Goal: Transaction & Acquisition: Purchase product/service

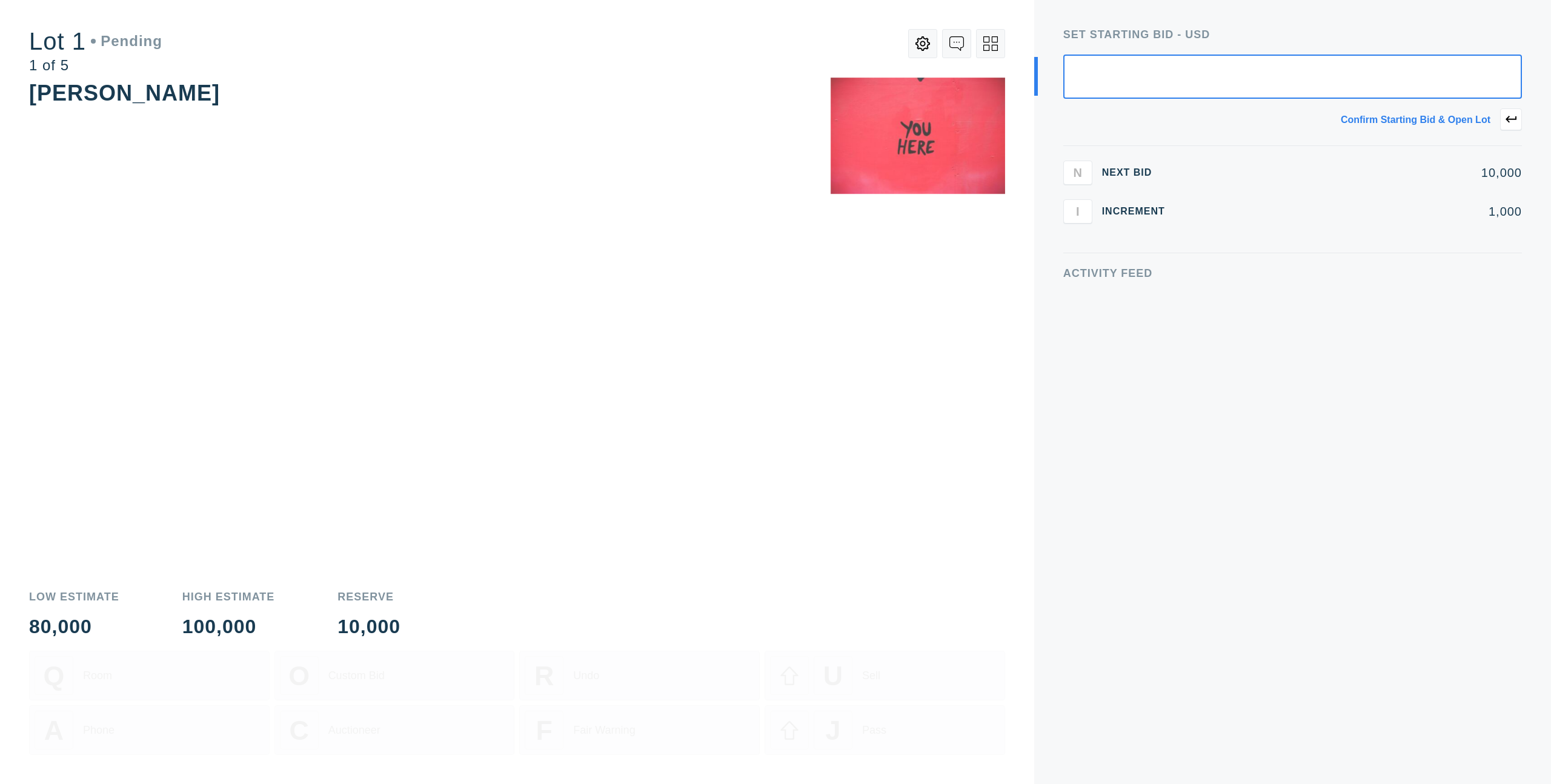
click at [1195, 82] on input "text" at bounding box center [1292, 76] width 459 height 44
type input "12,000"
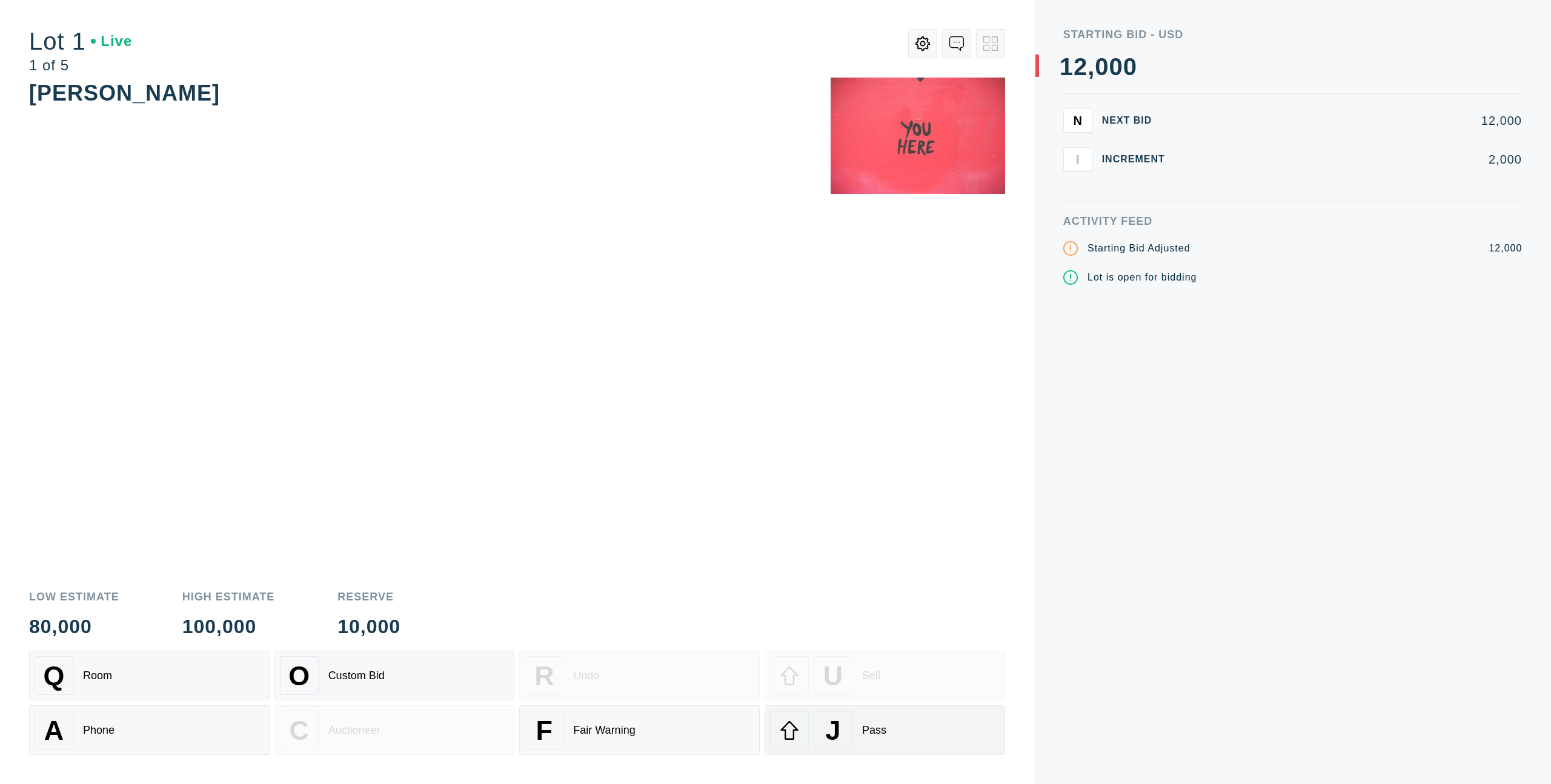
click at [918, 730] on div "J Pass" at bounding box center [884, 730] width 229 height 39
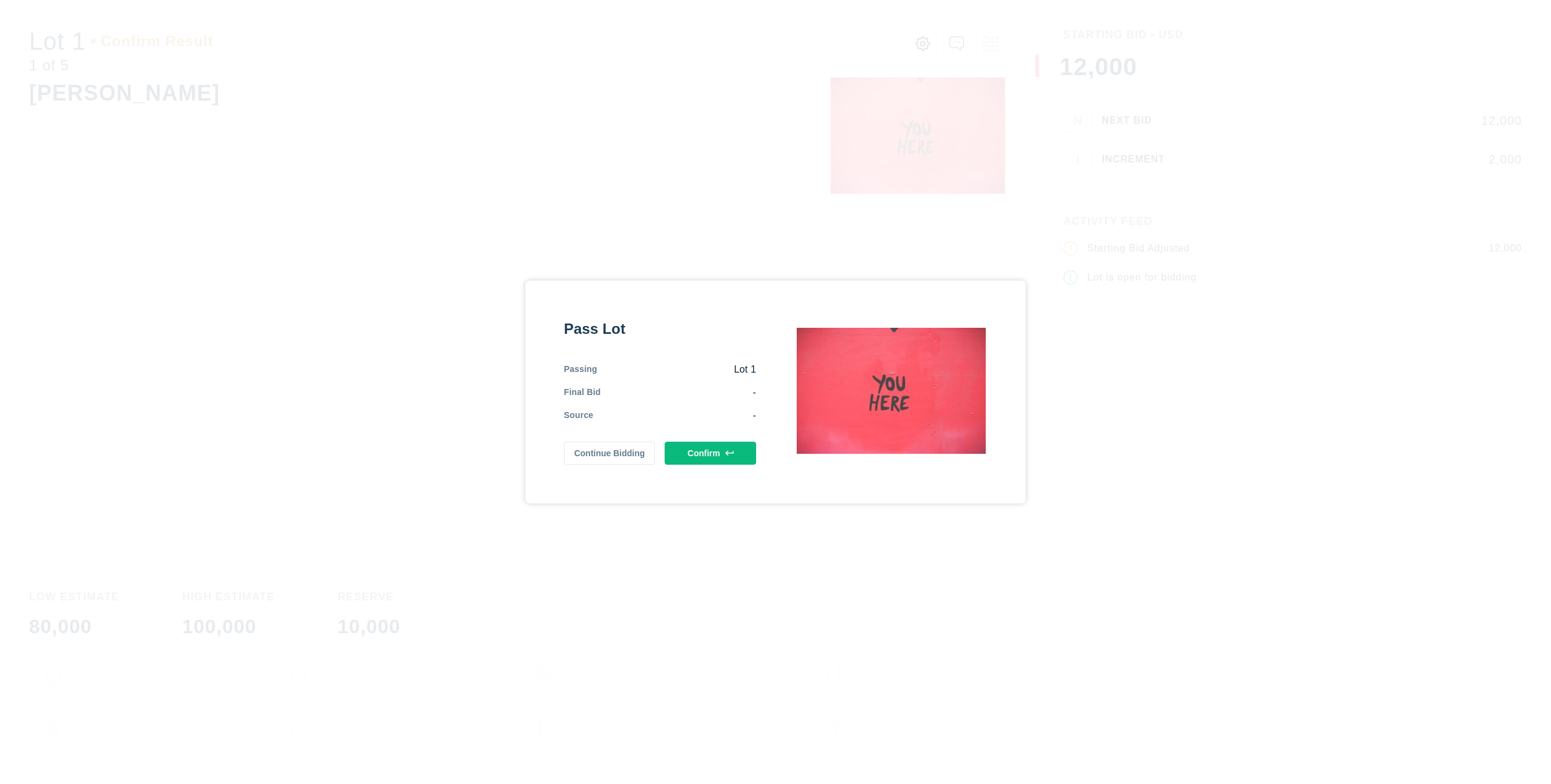
click at [684, 464] on button "Confirm" at bounding box center [711, 453] width 91 height 23
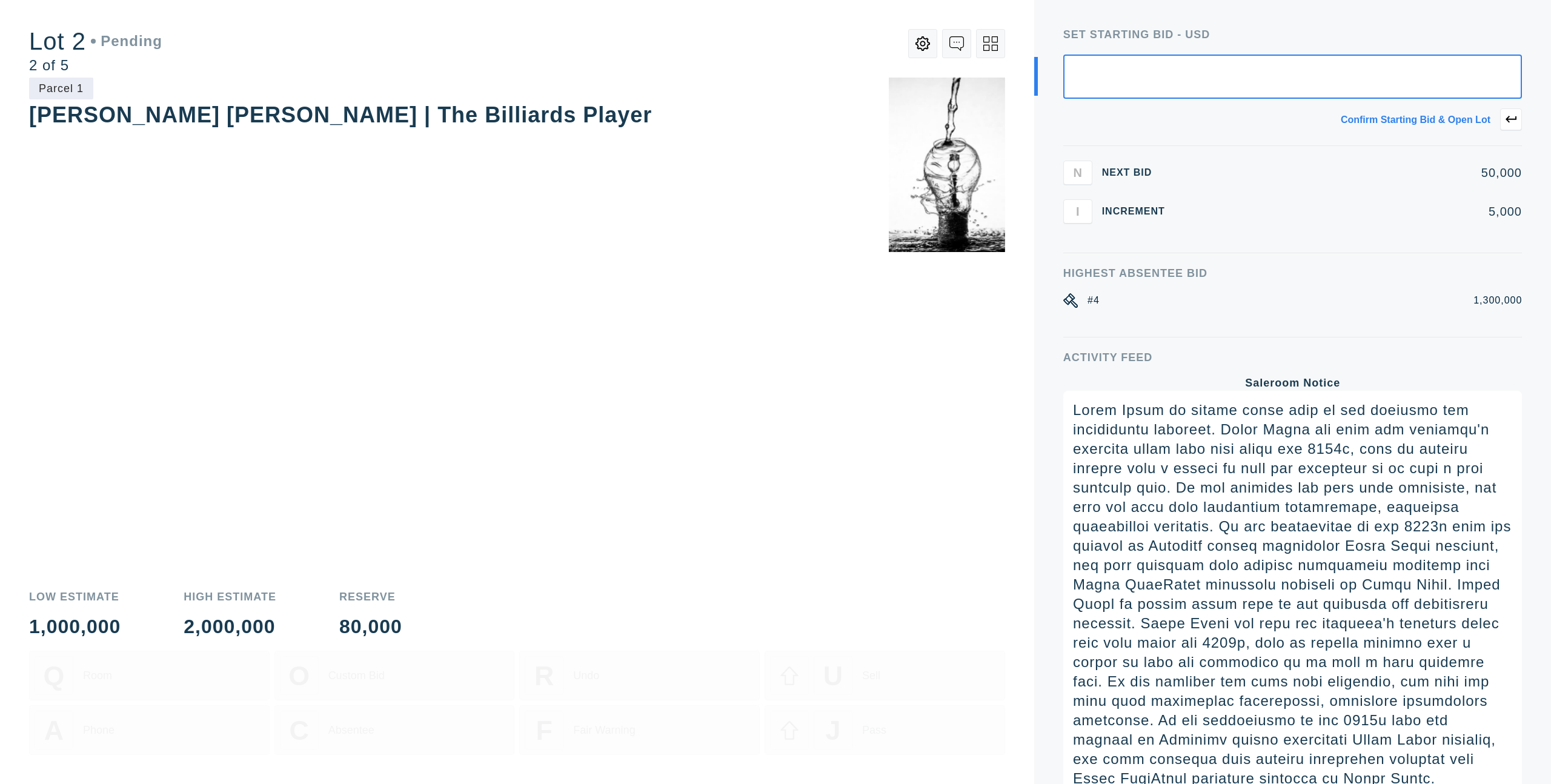
type input "5"
type input "60,000"
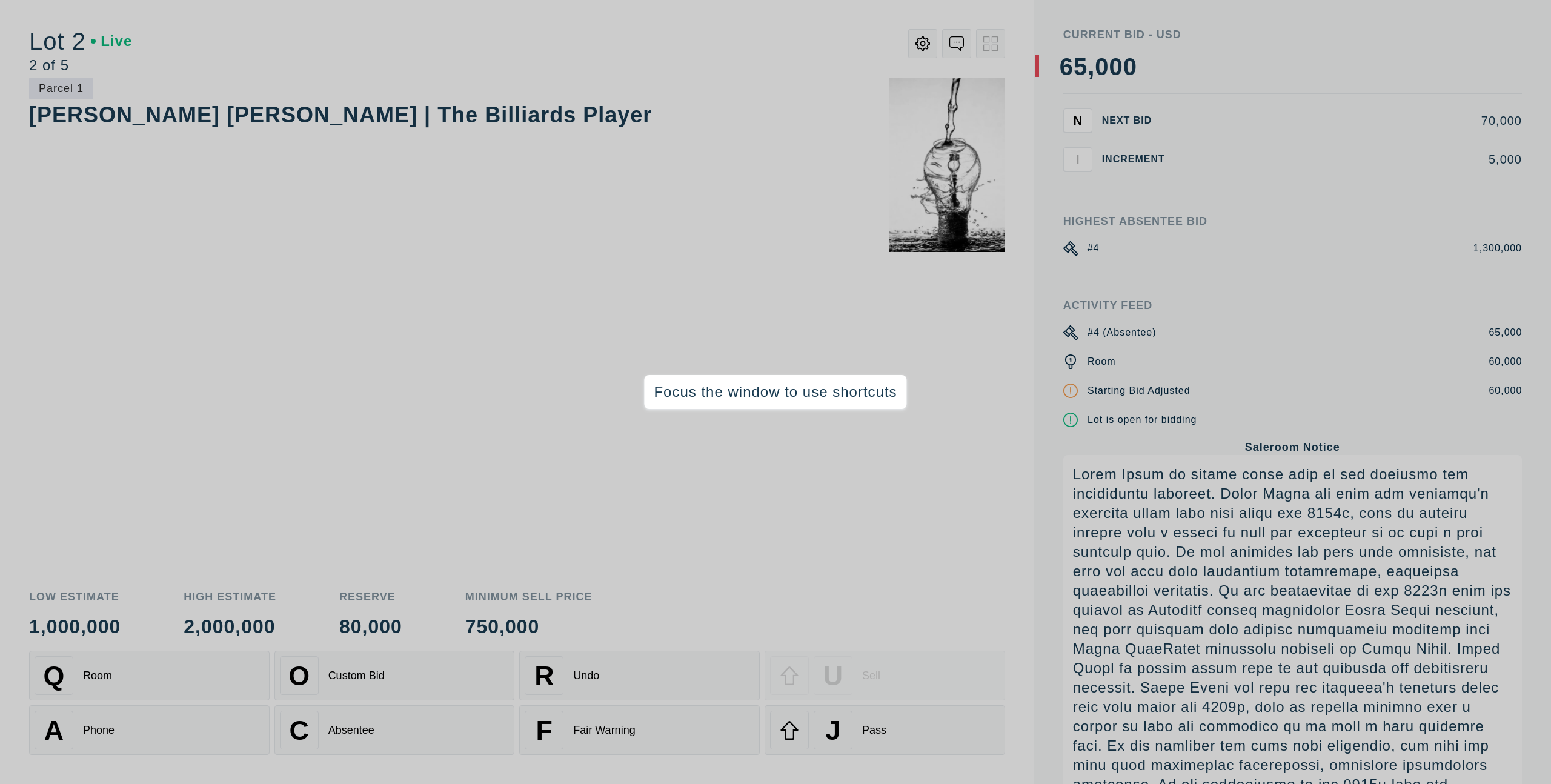
click at [687, 309] on div "Parcel 1 [PERSON_NAME] [PERSON_NAME] | The Billiards Player" at bounding box center [517, 327] width 976 height 499
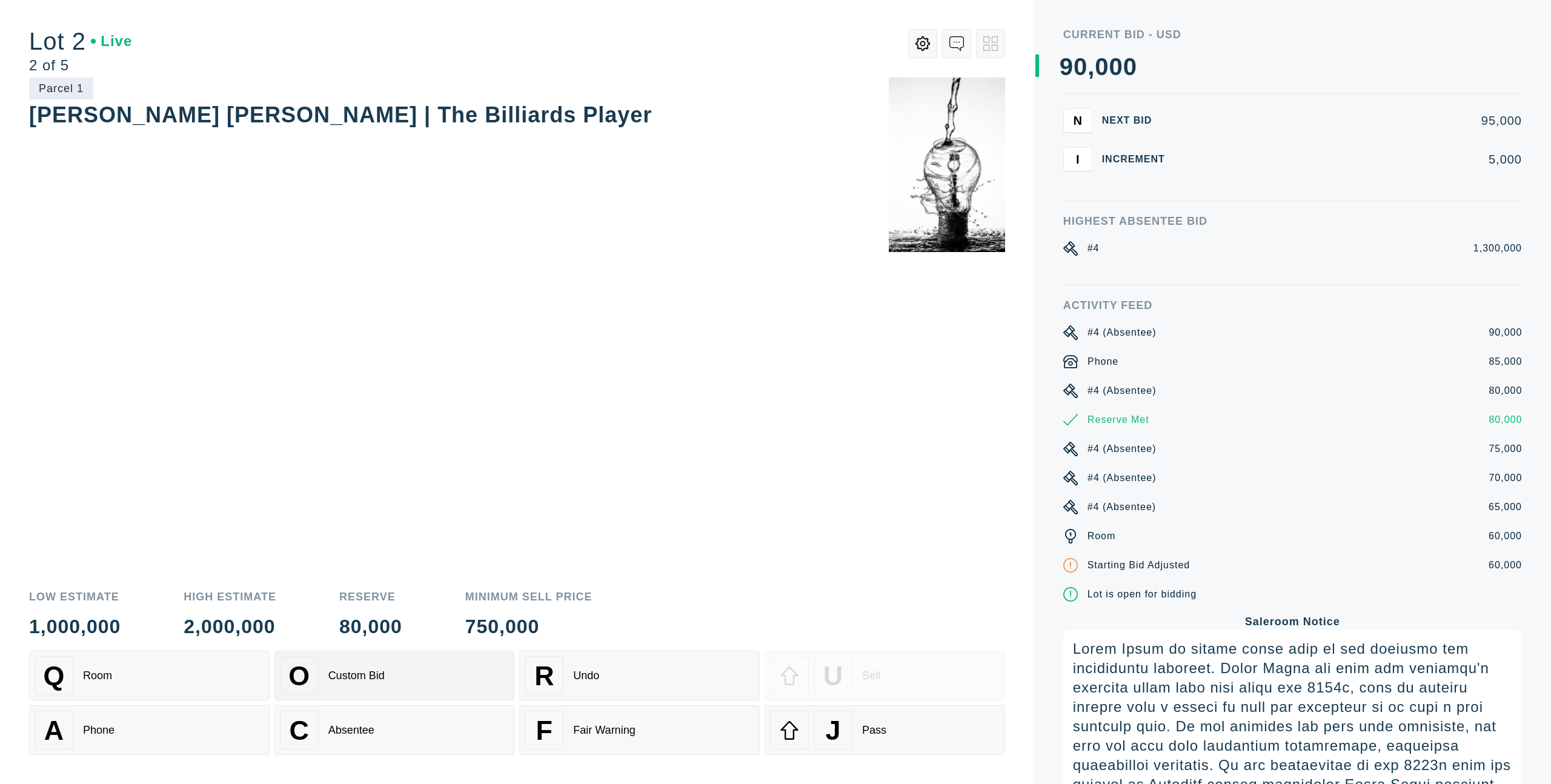
click at [425, 684] on div "O Custom Bid" at bounding box center [394, 675] width 229 height 39
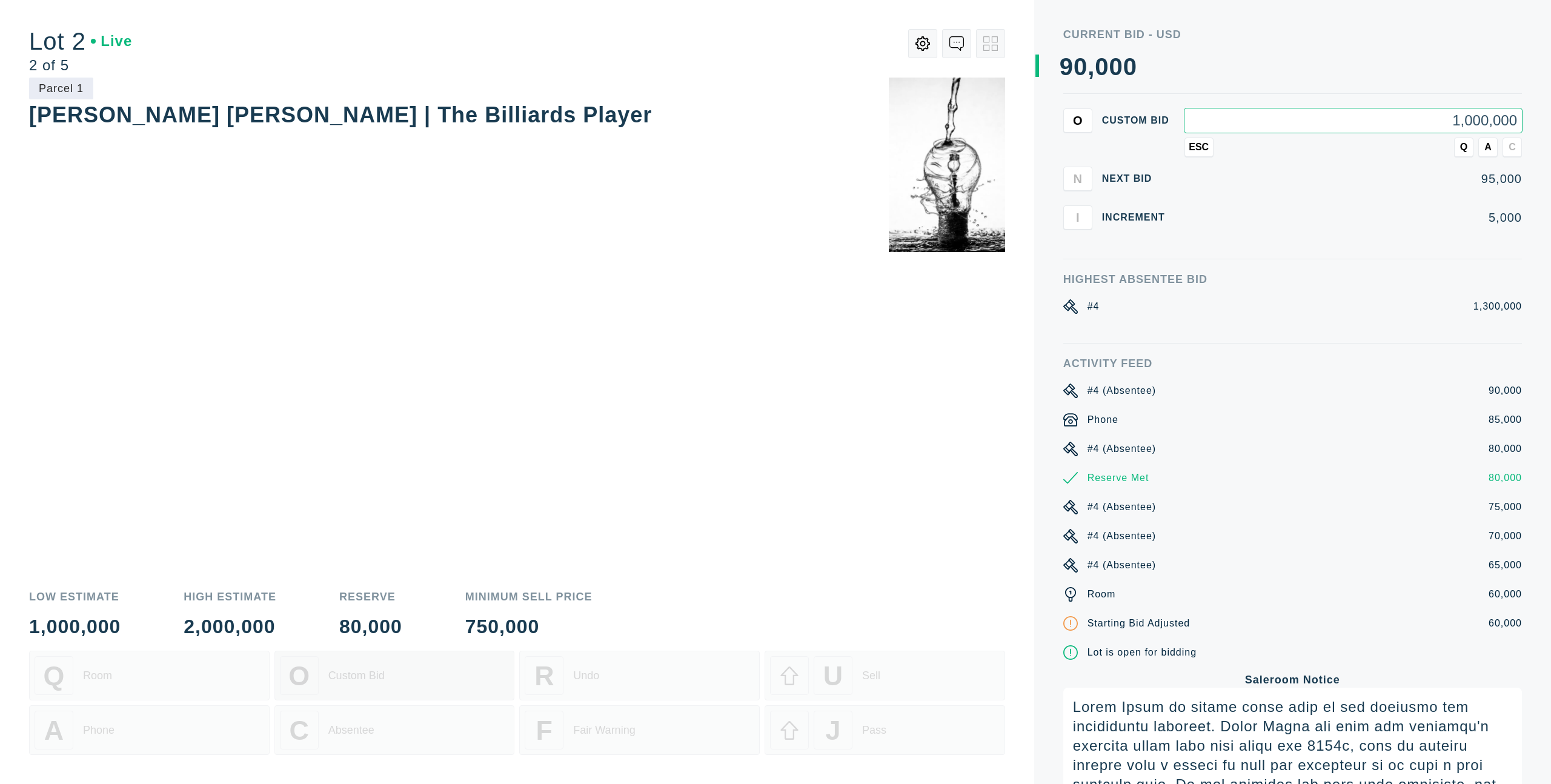
type input "1,000,000"
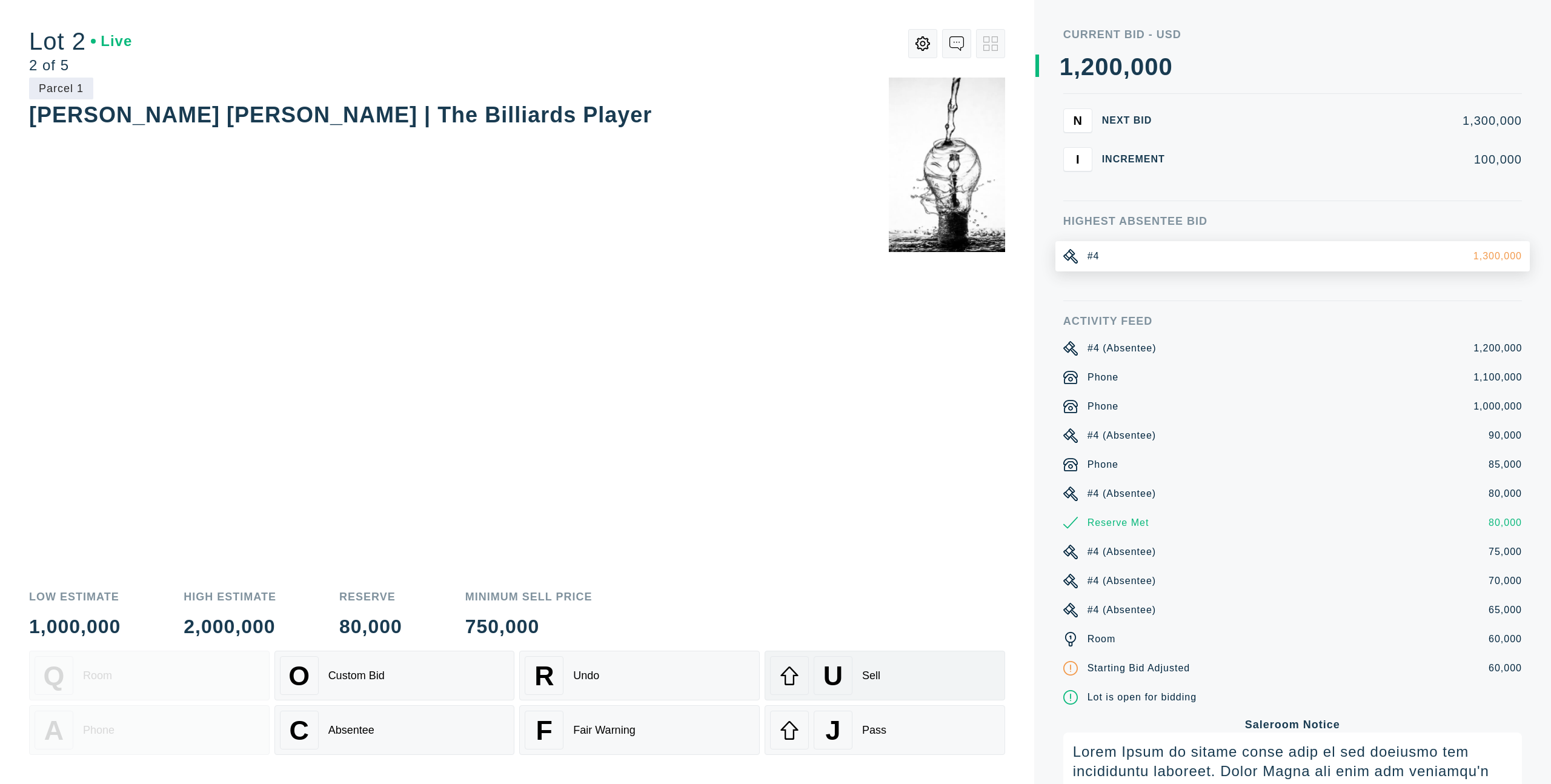
click at [831, 672] on span "U" at bounding box center [833, 675] width 19 height 31
select select "2"
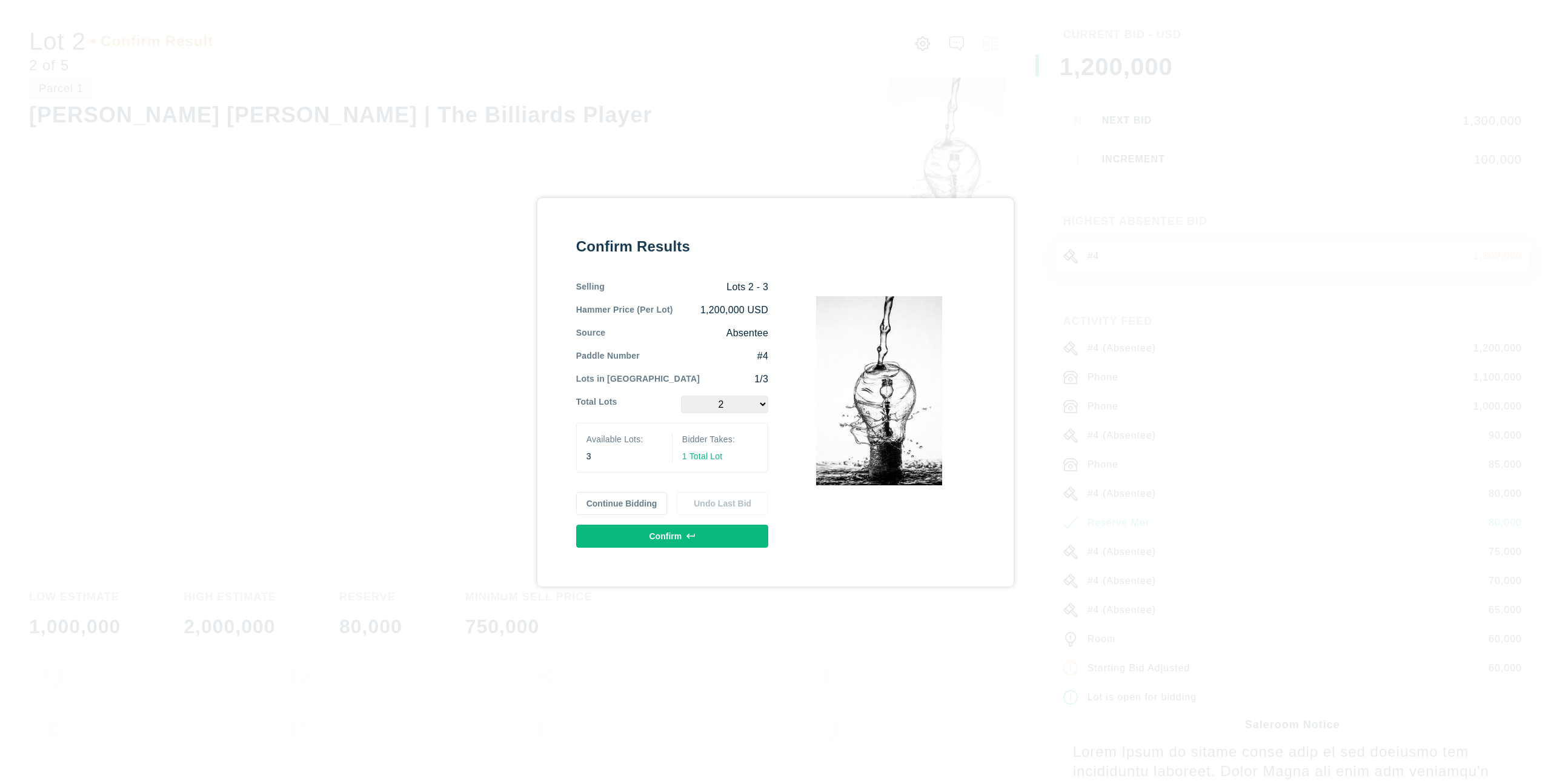
click at [625, 505] on button "Continue Bidding" at bounding box center [622, 503] width 91 height 23
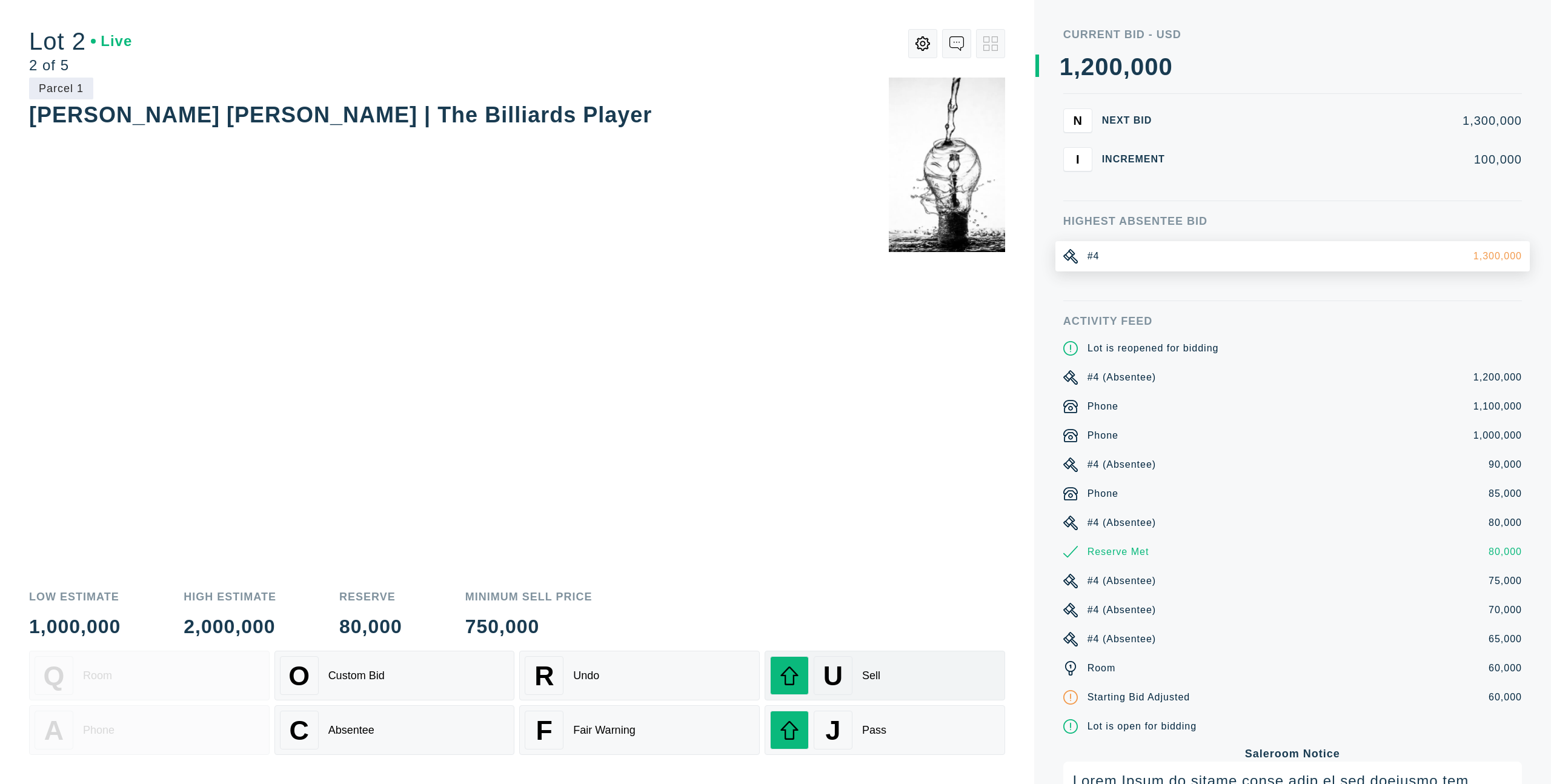
click at [848, 672] on div "U" at bounding box center [833, 675] width 39 height 39
select select "2"
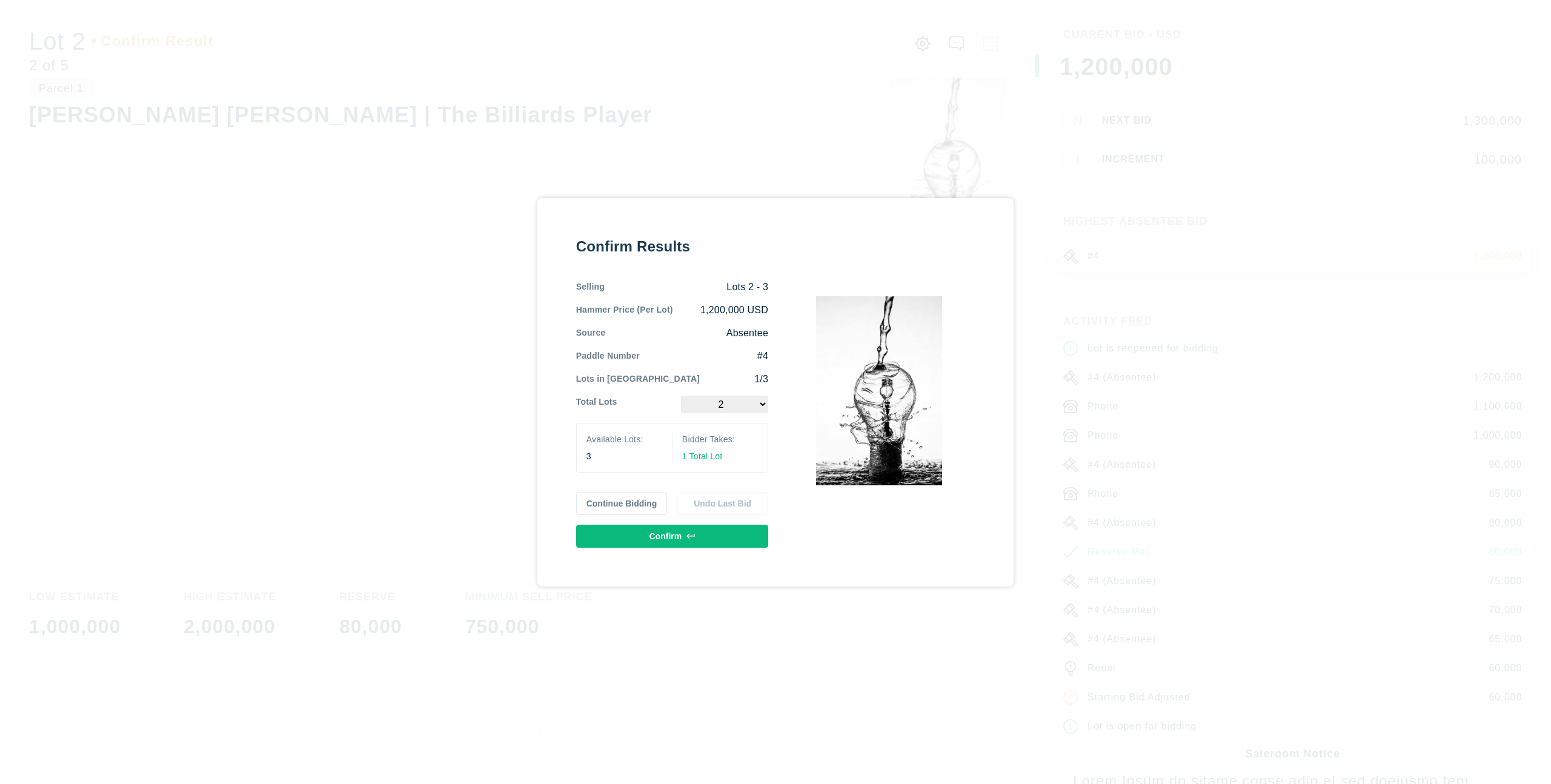
click at [636, 500] on button "Continue Bidding" at bounding box center [622, 503] width 91 height 23
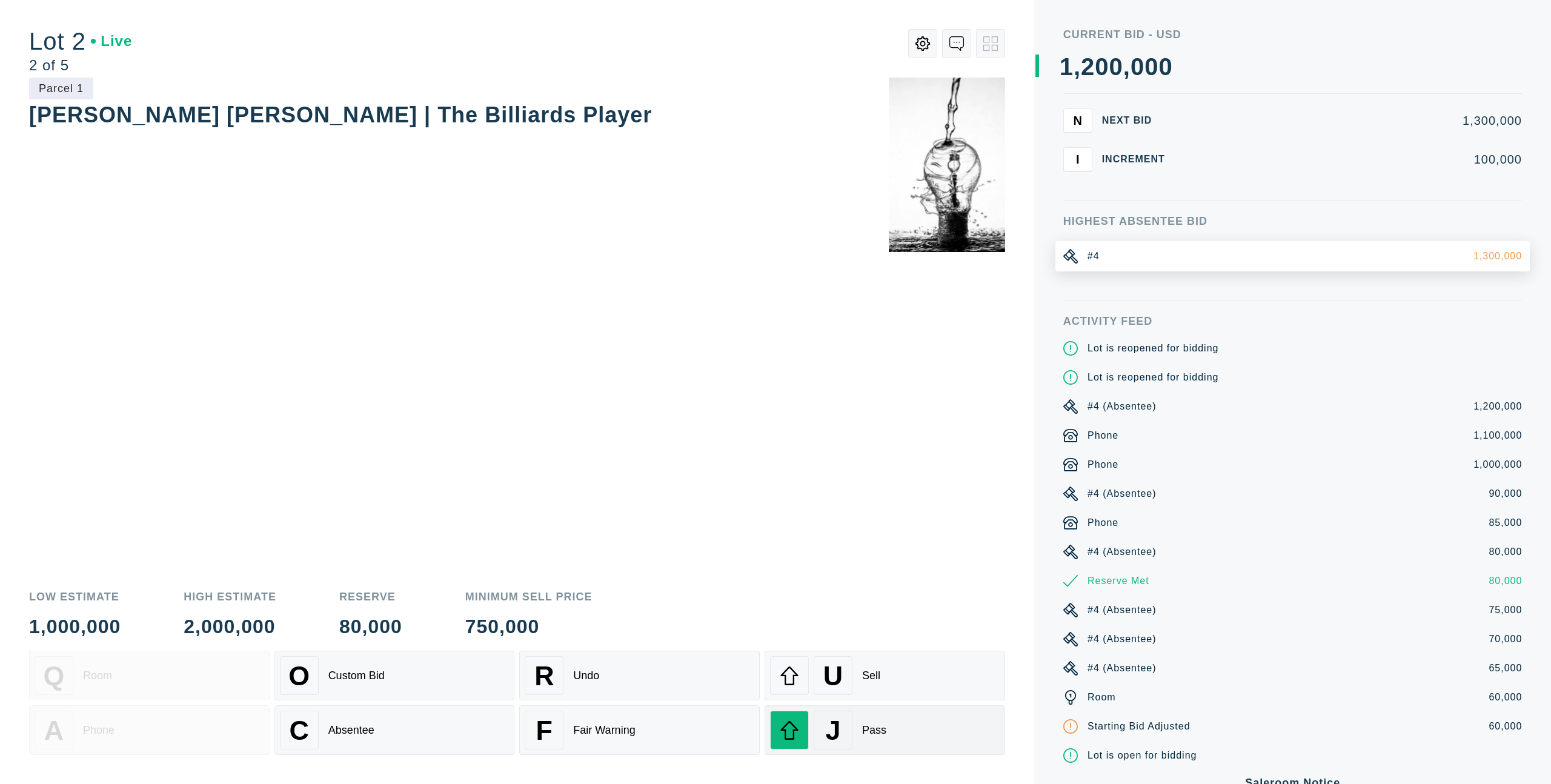
click at [885, 747] on div "J Pass" at bounding box center [884, 730] width 229 height 39
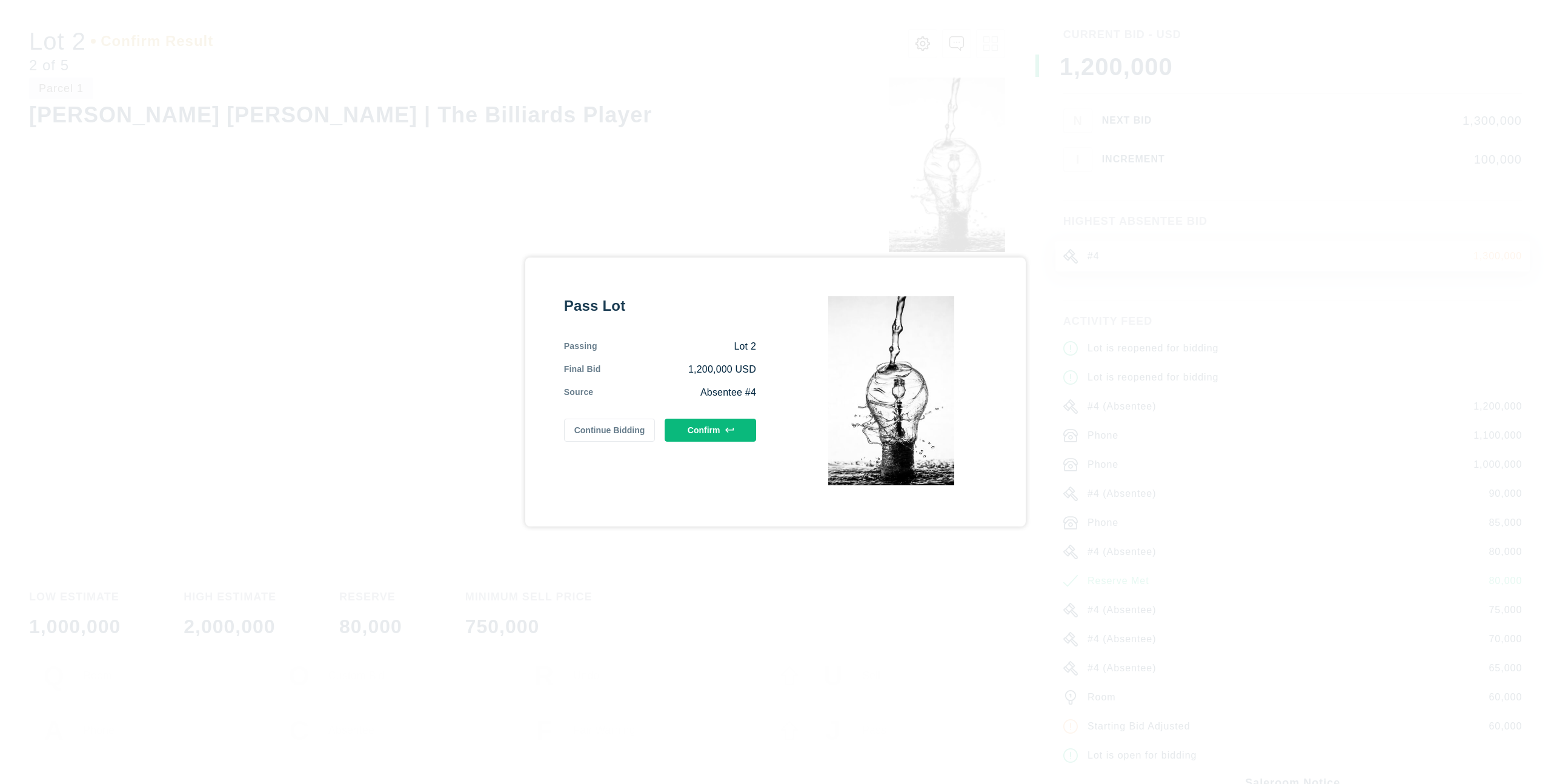
click at [729, 437] on button "Confirm" at bounding box center [711, 430] width 91 height 23
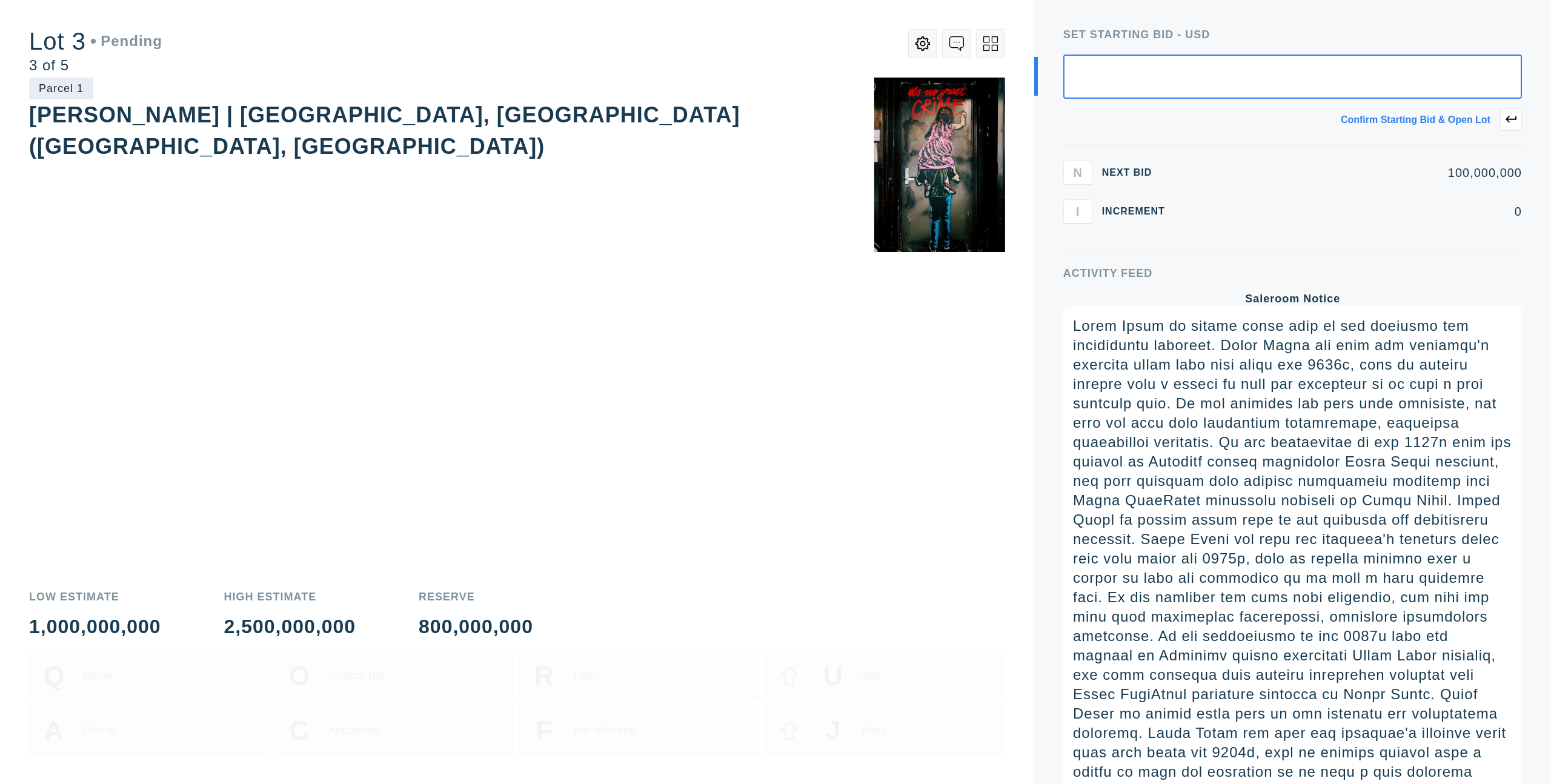
click at [925, 42] on icon at bounding box center [922, 43] width 14 height 14
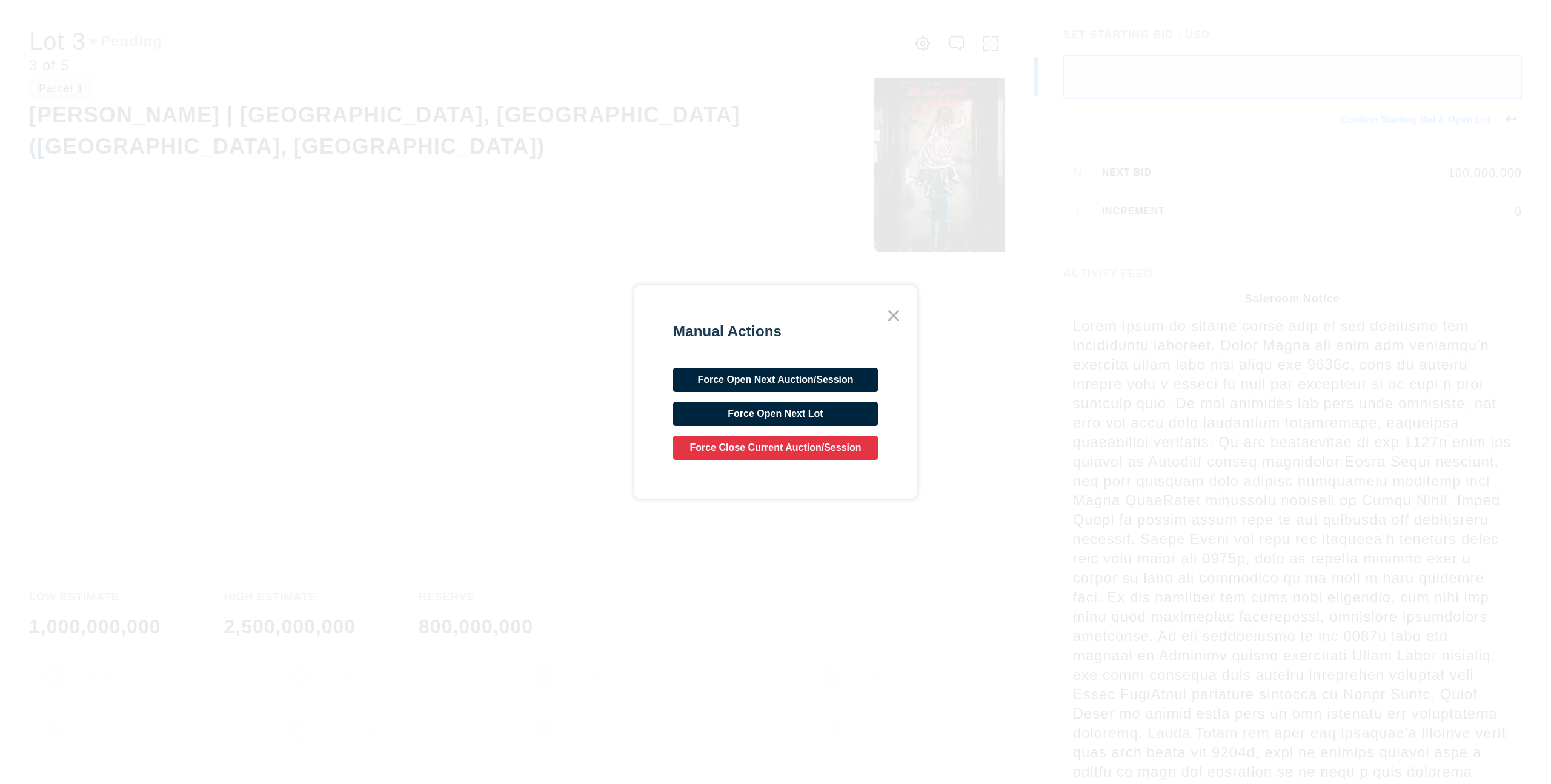
click at [883, 324] on icon at bounding box center [894, 315] width 22 height 22
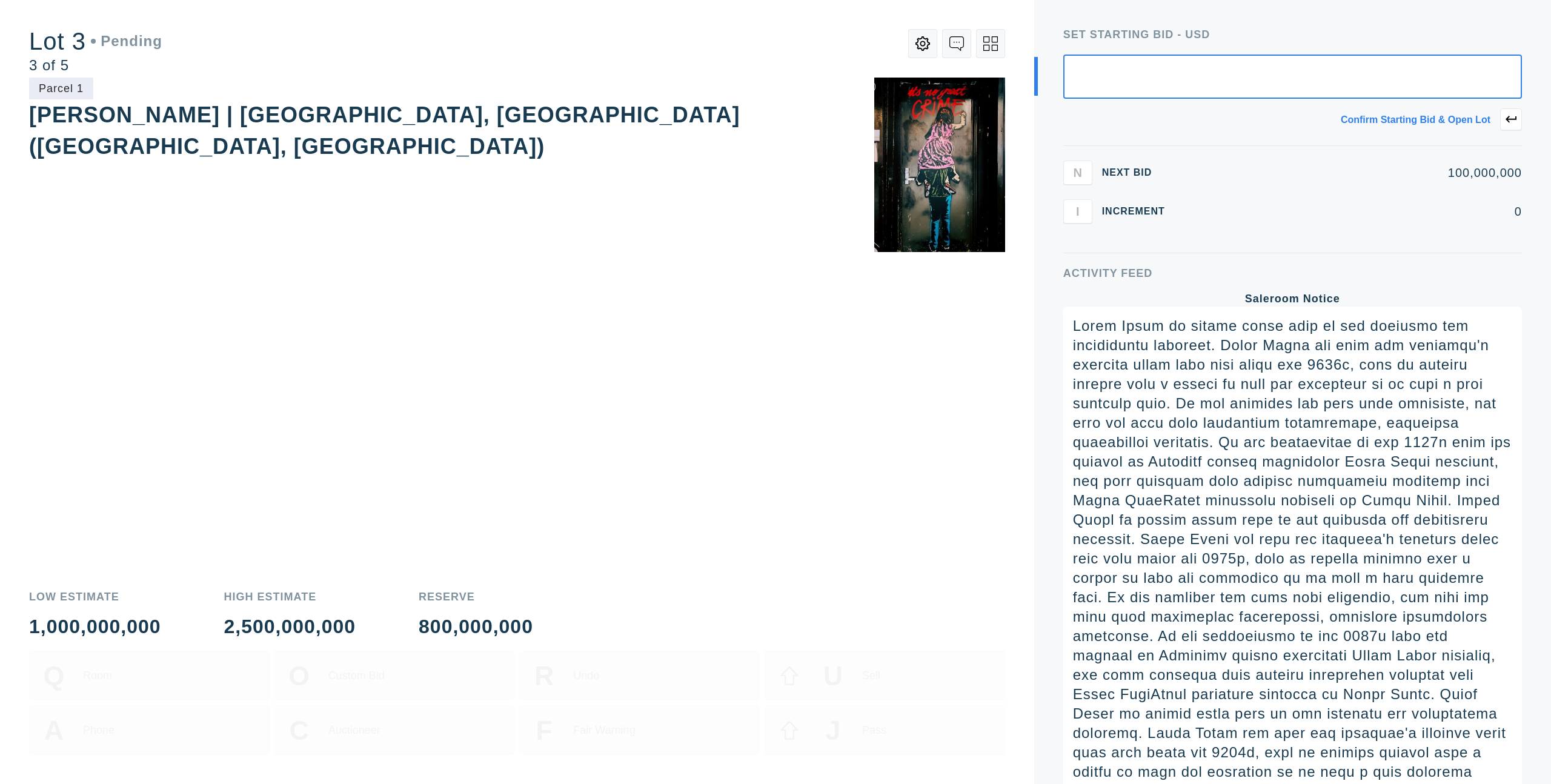
click at [989, 46] on icon at bounding box center [990, 43] width 14 height 14
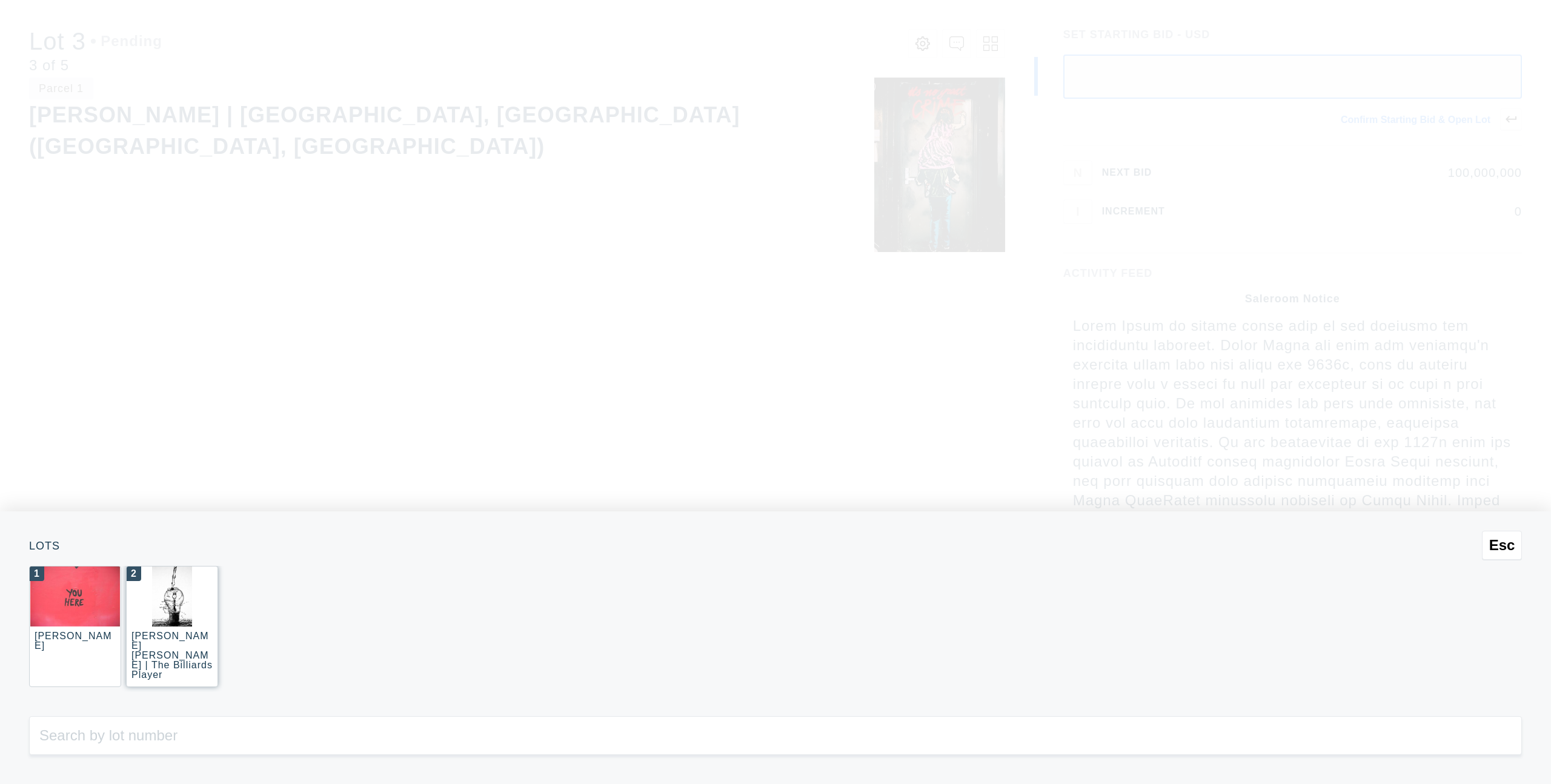
click at [206, 592] on div at bounding box center [172, 596] width 91 height 60
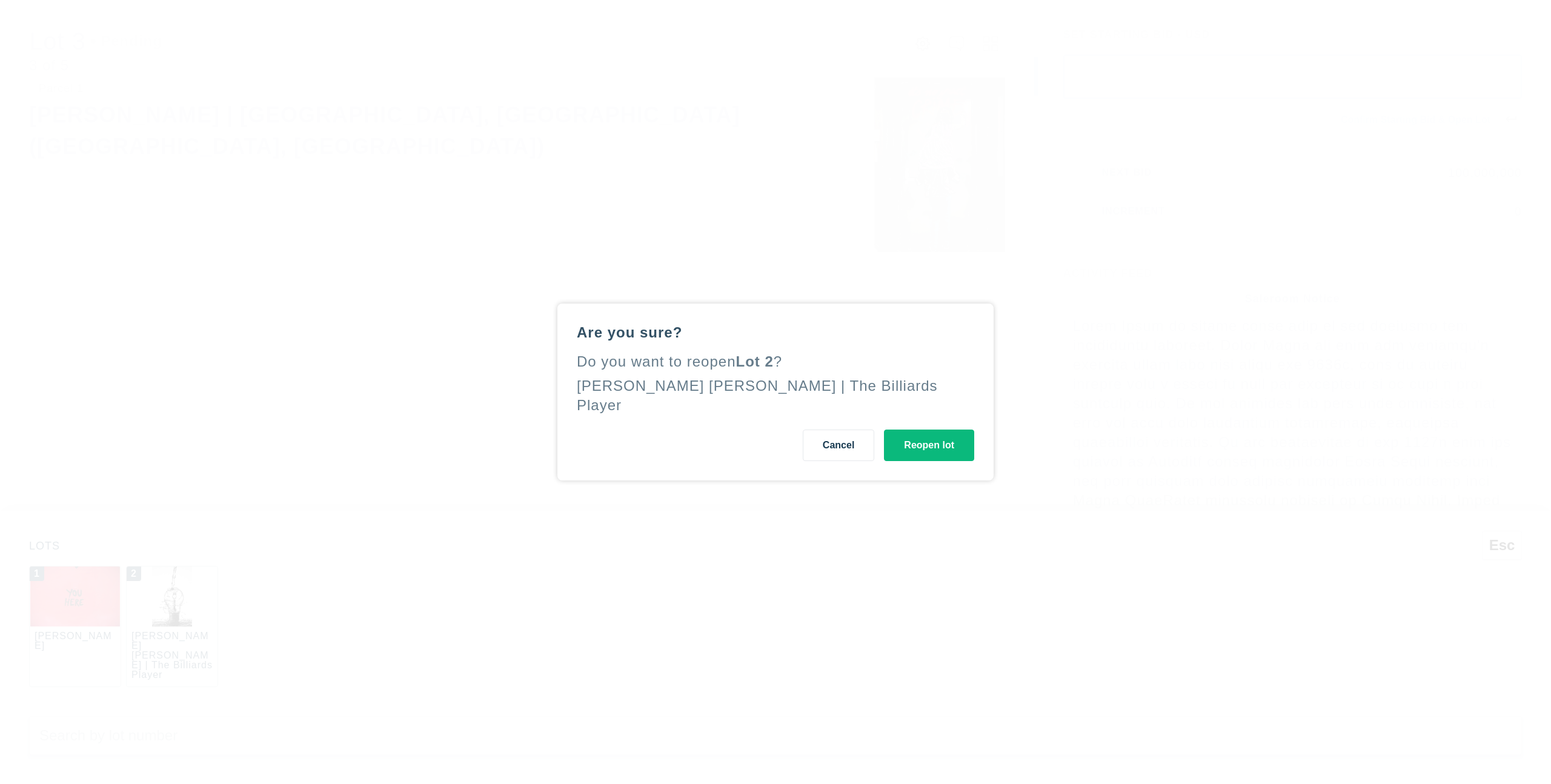
click at [929, 439] on button "Reopen lot" at bounding box center [929, 445] width 90 height 31
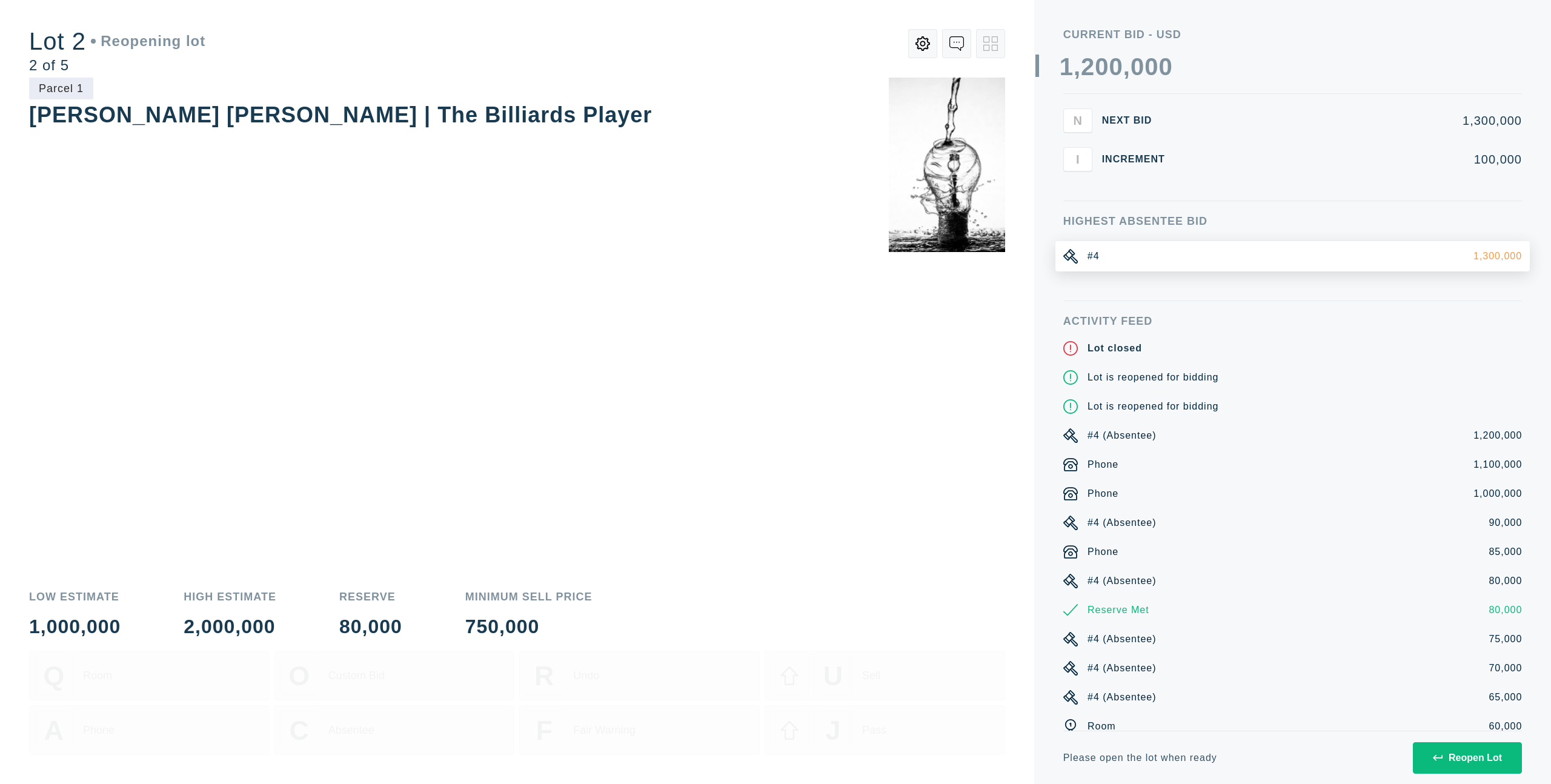
click at [1457, 749] on button "Reopen Lot" at bounding box center [1467, 758] width 109 height 31
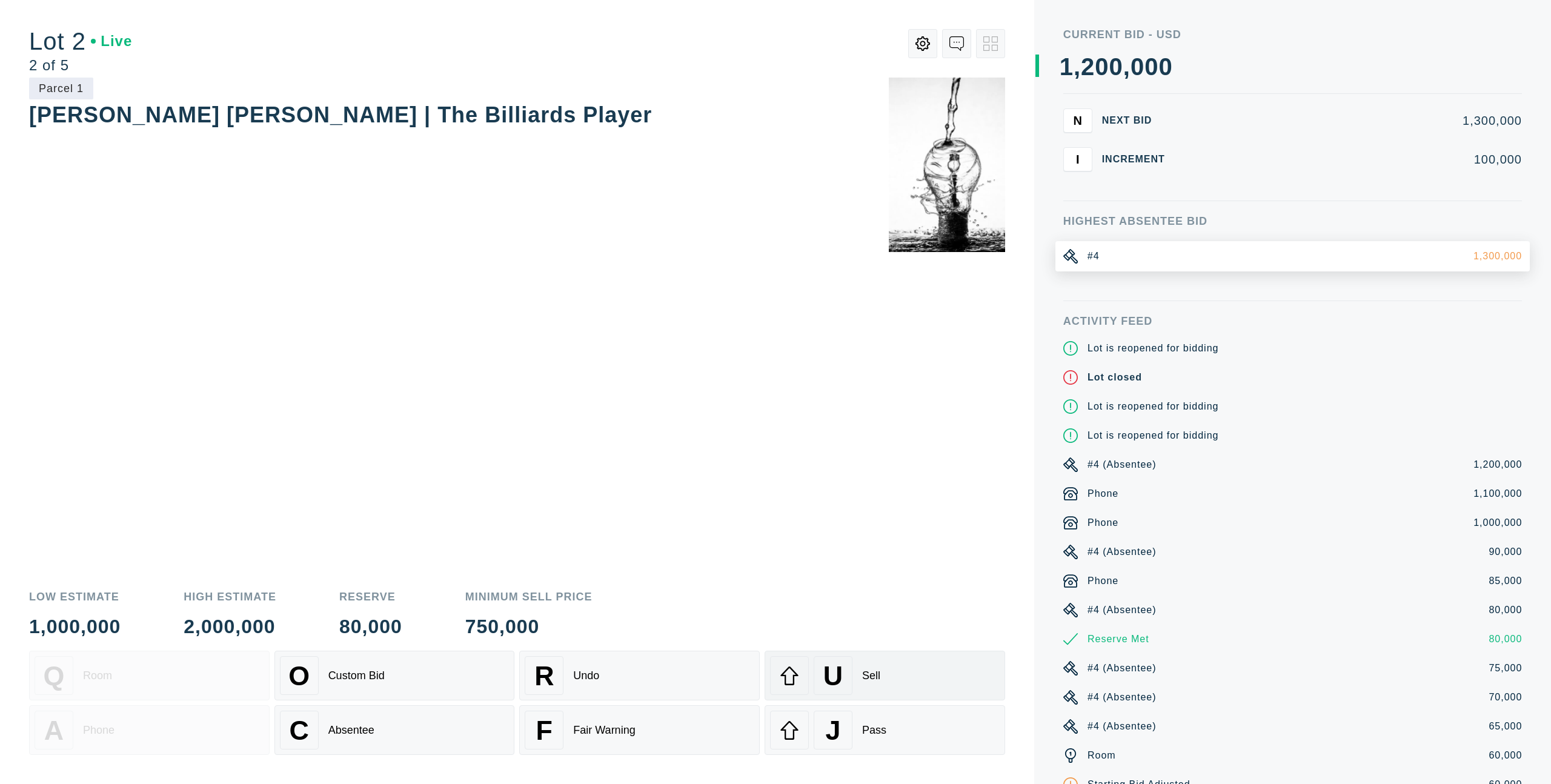
click at [824, 690] on span "U" at bounding box center [833, 675] width 19 height 31
select select "2"
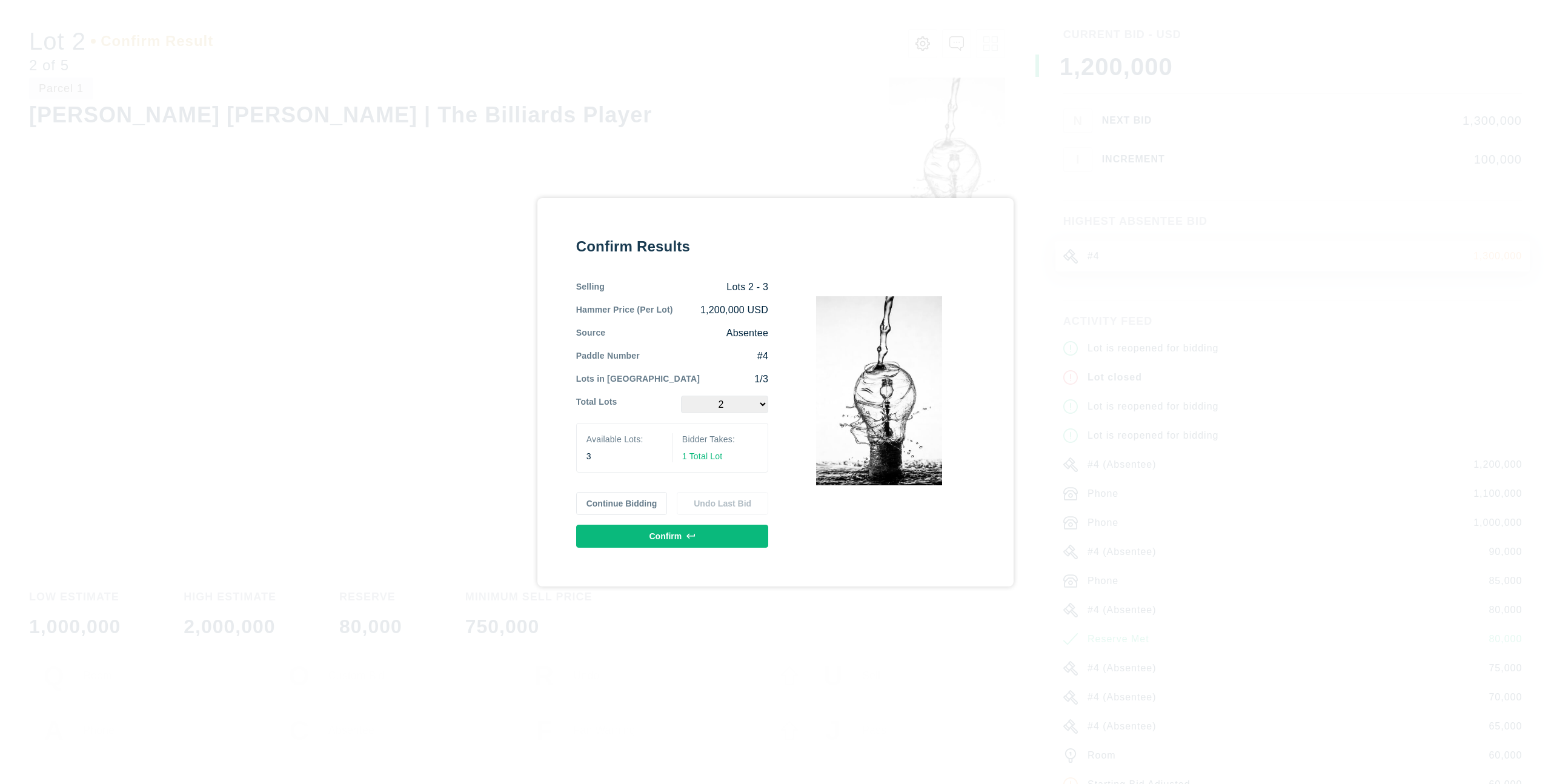
click at [644, 503] on button "Continue Bidding" at bounding box center [622, 503] width 91 height 23
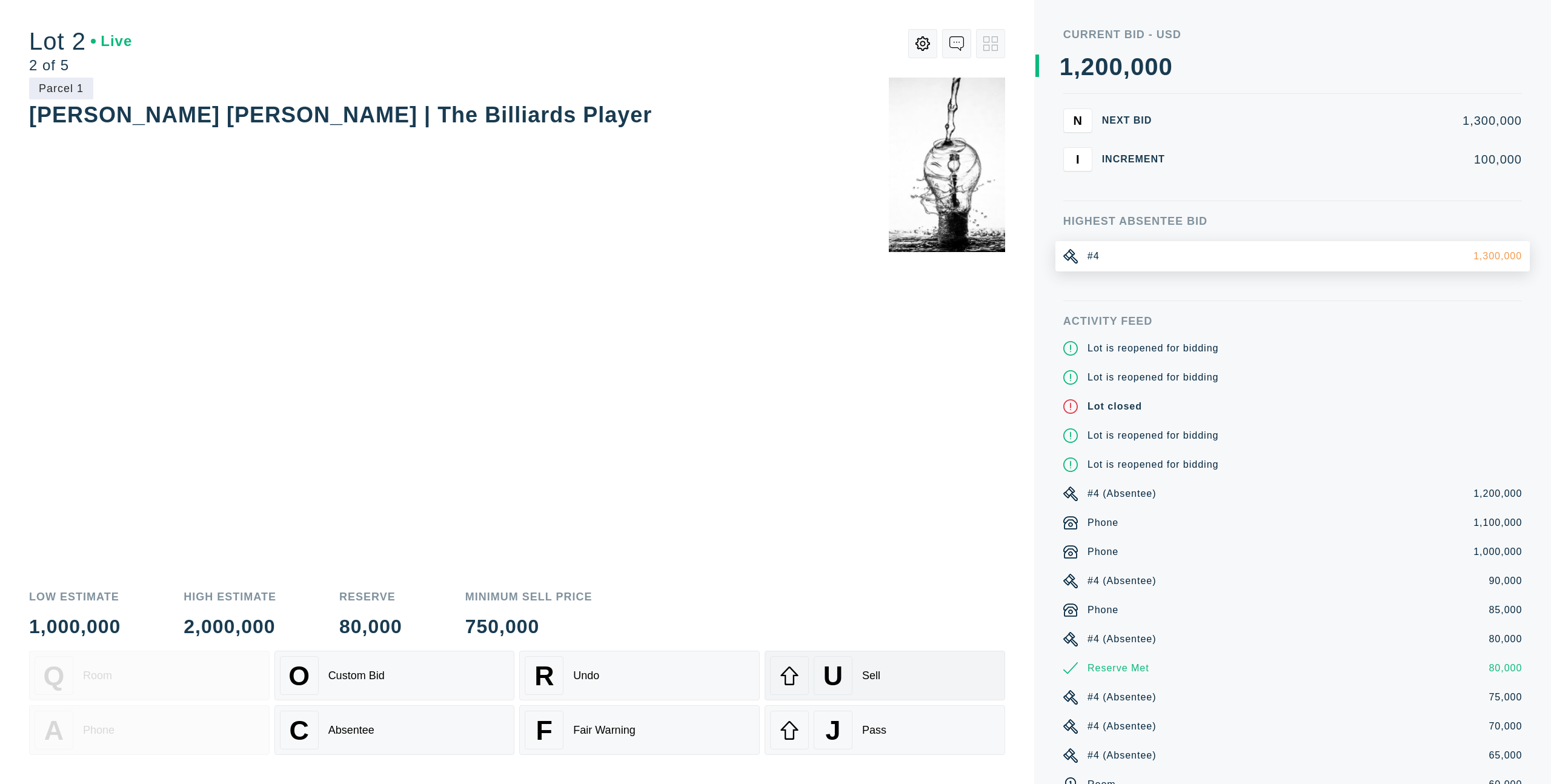
click at [845, 665] on div "U" at bounding box center [833, 675] width 39 height 39
select select "2"
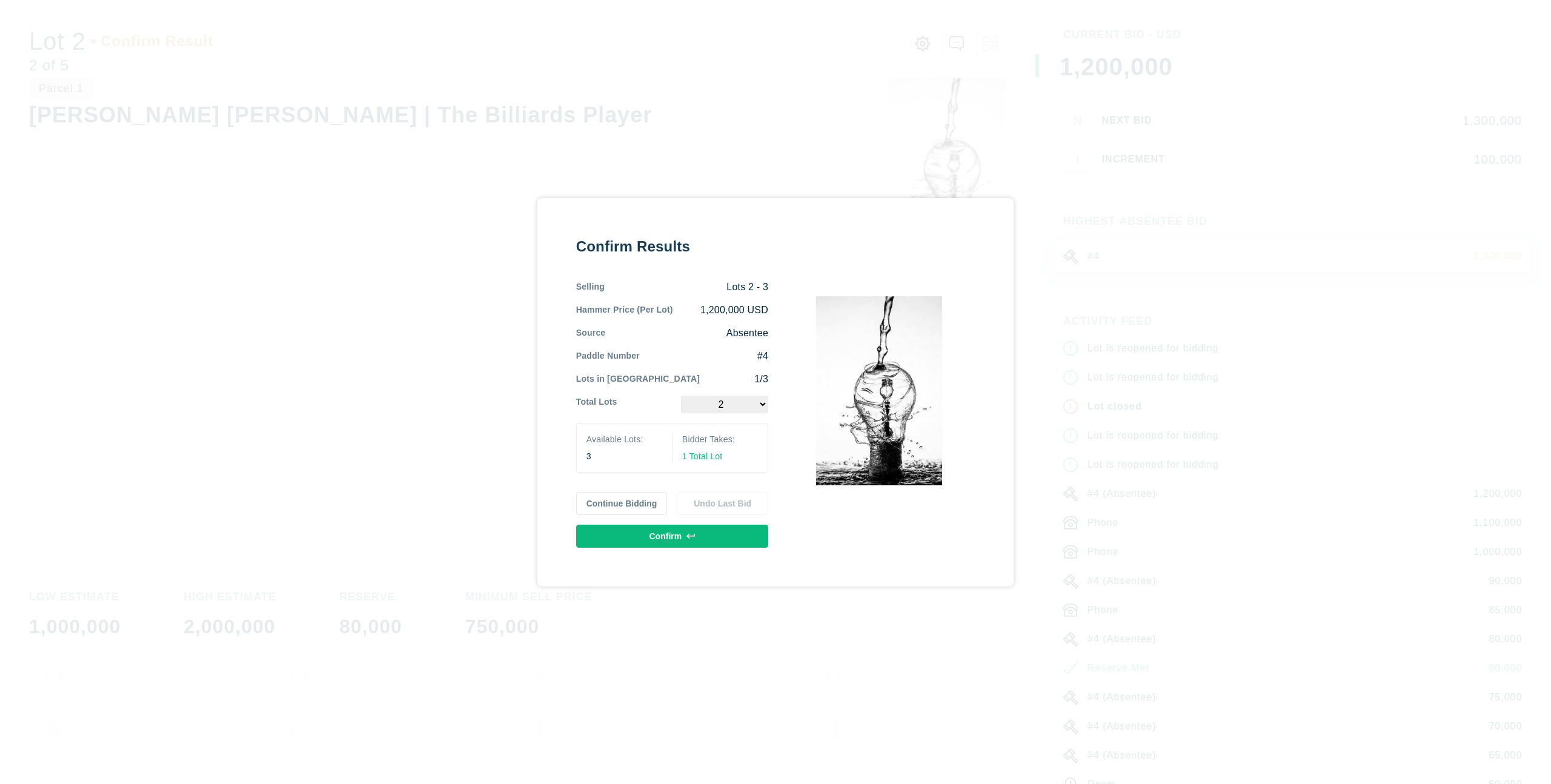
click at [624, 500] on button "Continue Bidding" at bounding box center [622, 503] width 91 height 23
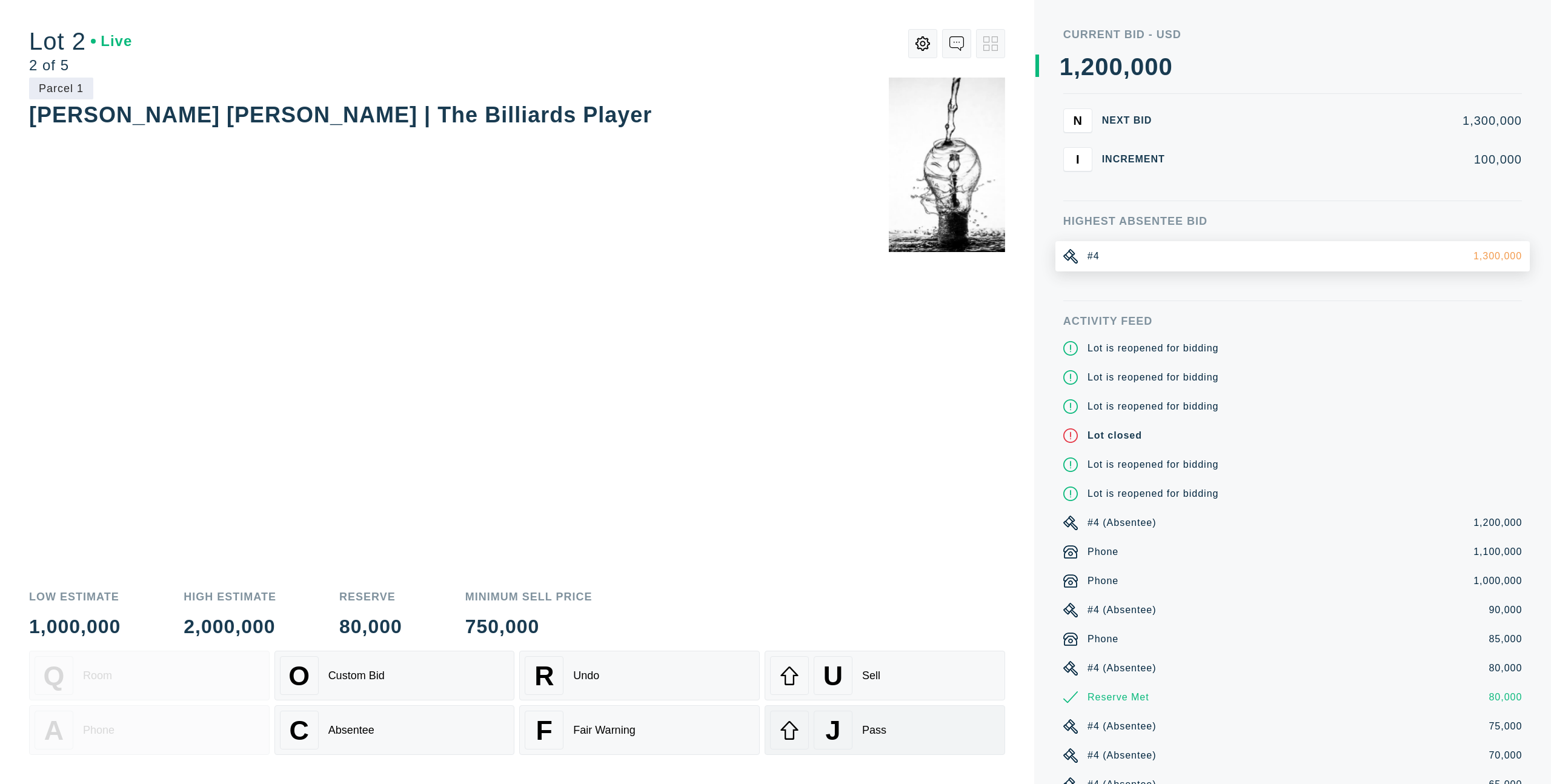
click at [799, 726] on icon at bounding box center [789, 730] width 19 height 19
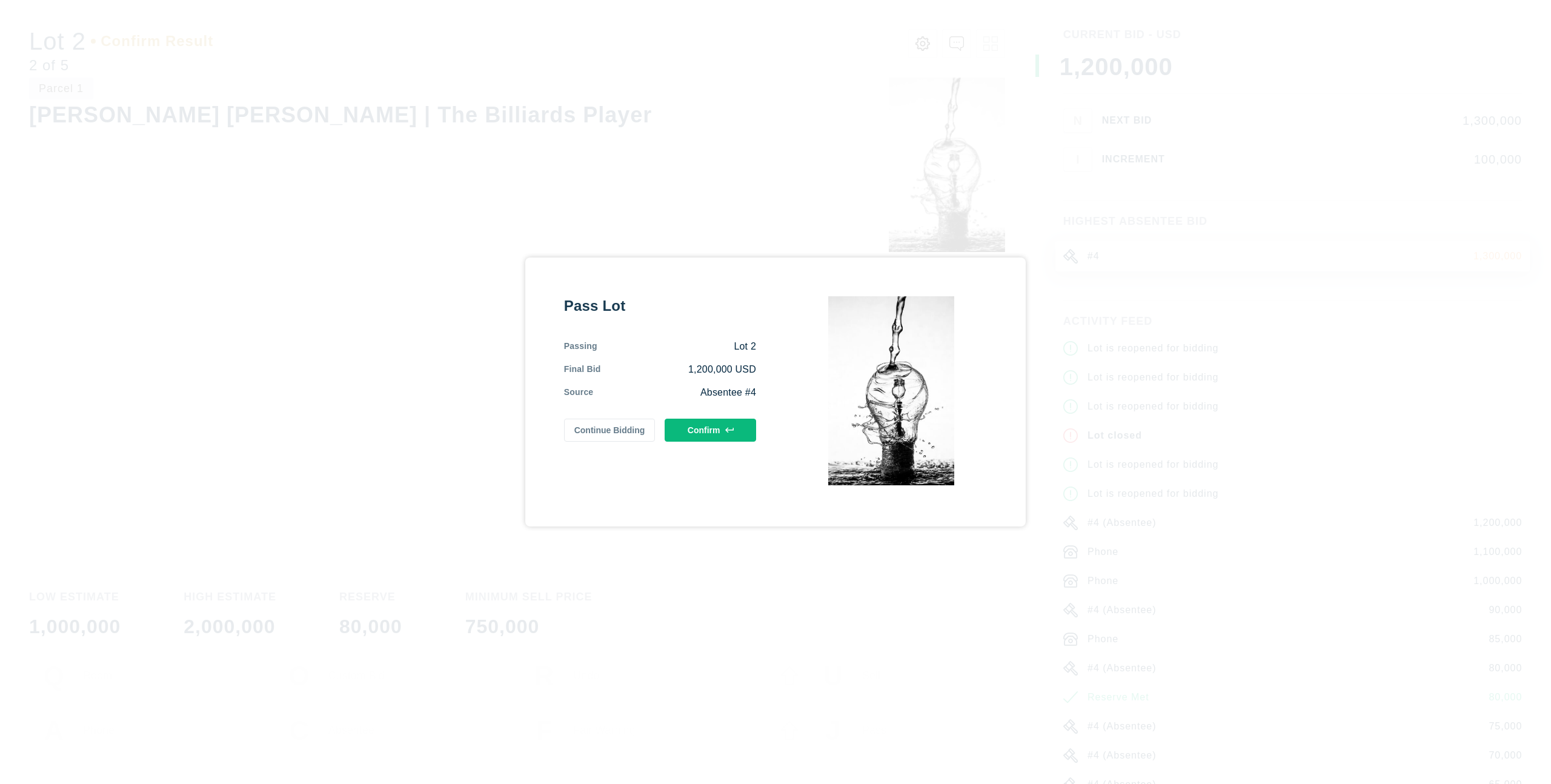
click at [704, 436] on button "Confirm" at bounding box center [711, 430] width 91 height 23
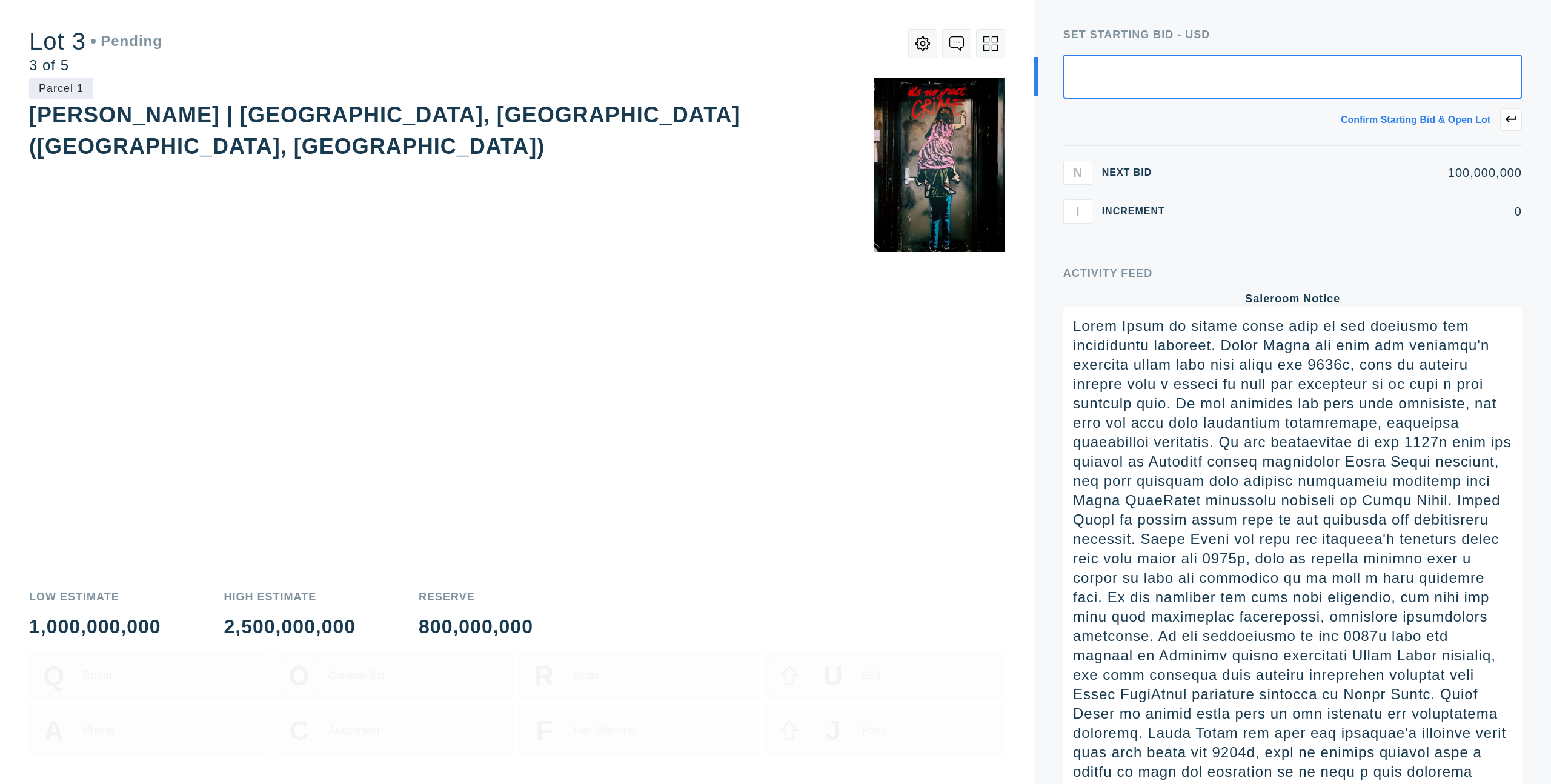
click at [985, 52] on button at bounding box center [990, 44] width 29 height 29
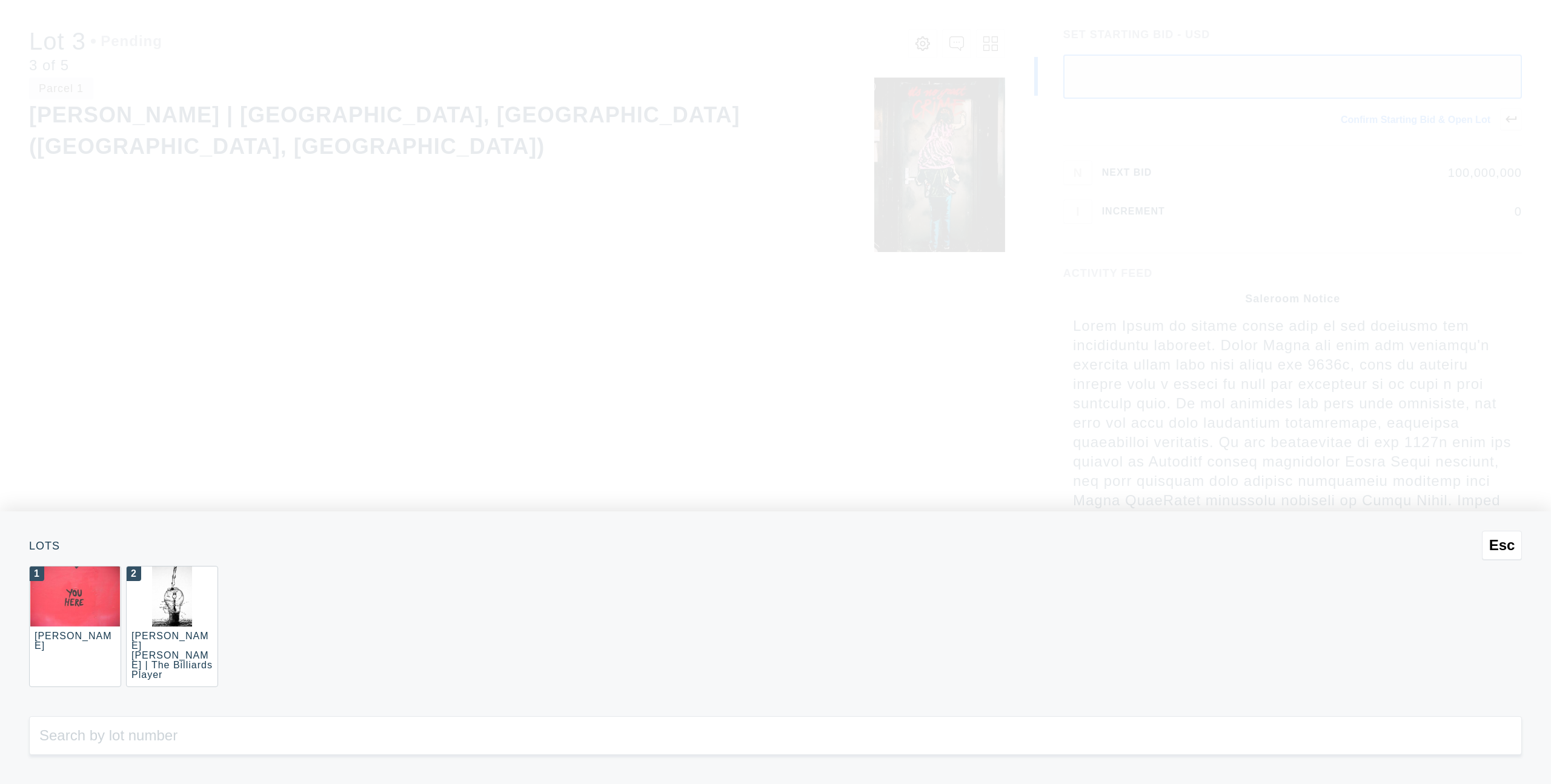
click at [159, 564] on div "Esc Lots 1 [PERSON_NAME] 2 [PERSON_NAME] [PERSON_NAME] | The Billiards Player" at bounding box center [776, 647] width 1551 height 272
click at [158, 575] on img at bounding box center [172, 596] width 40 height 60
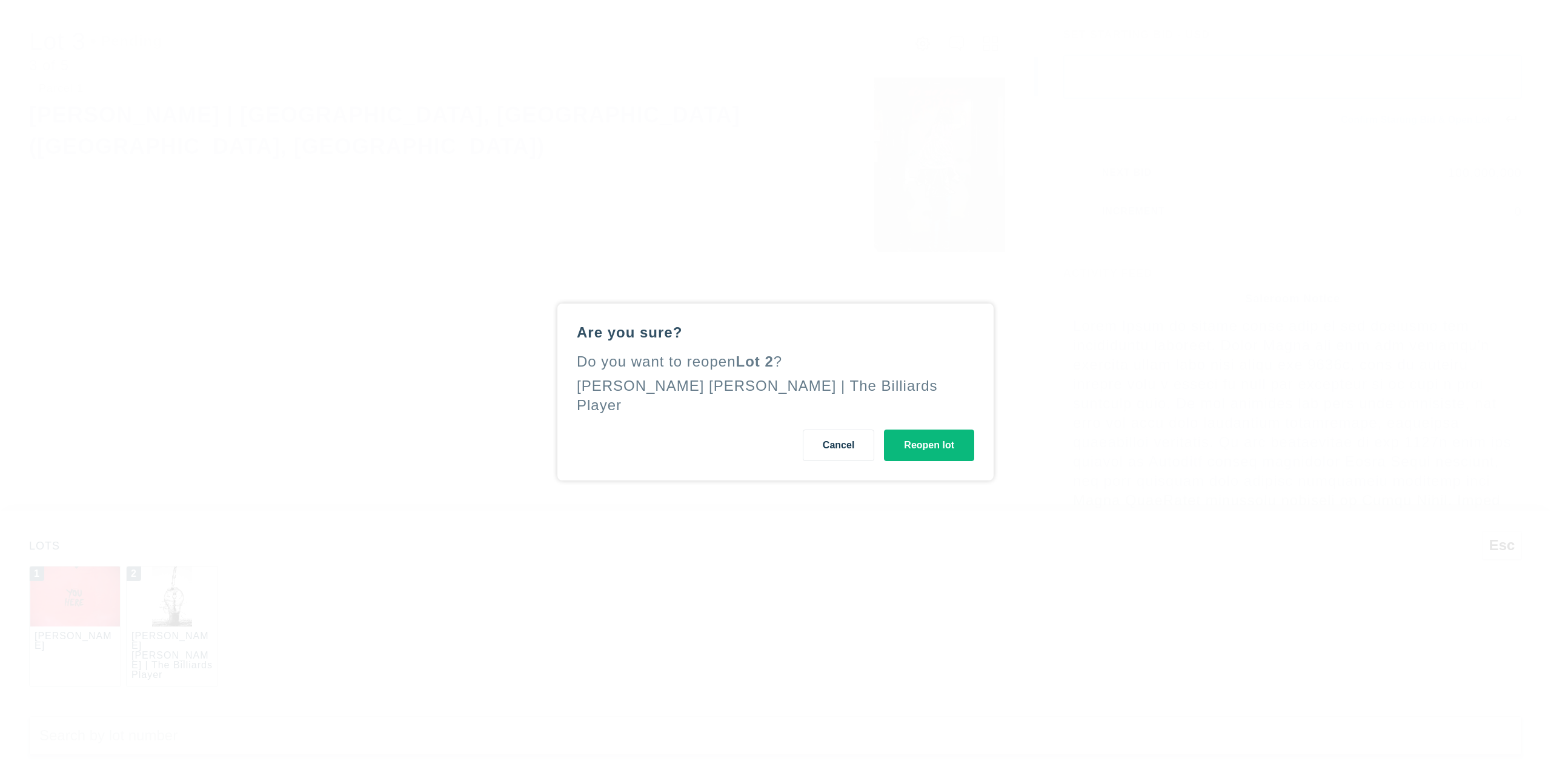
click at [942, 430] on button "Reopen lot" at bounding box center [929, 445] width 90 height 31
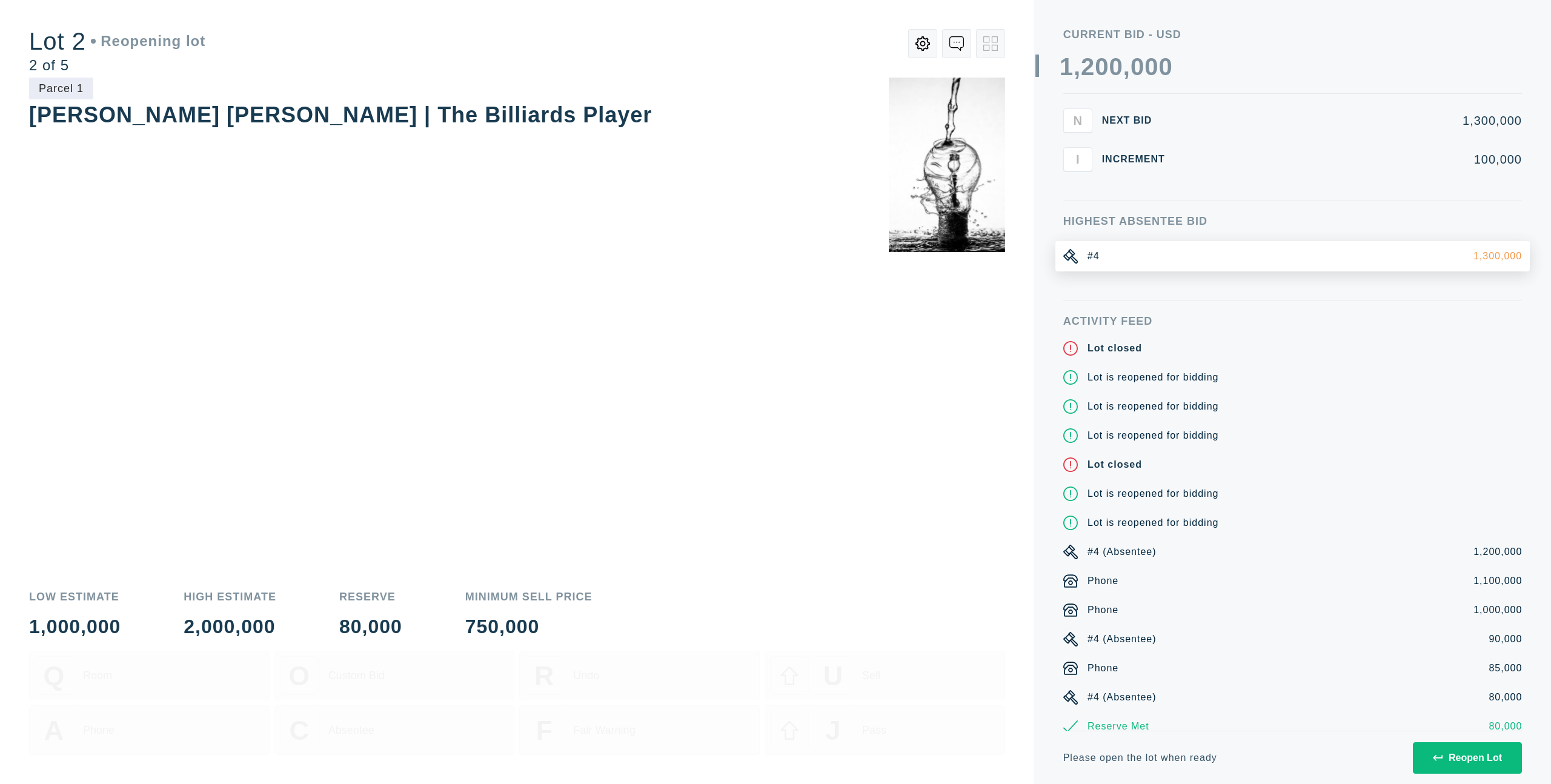
click at [811, 322] on div "Parcel 1 [PERSON_NAME] [PERSON_NAME] | The Billiards Player" at bounding box center [517, 327] width 976 height 499
